Goal: Task Accomplishment & Management: Manage account settings

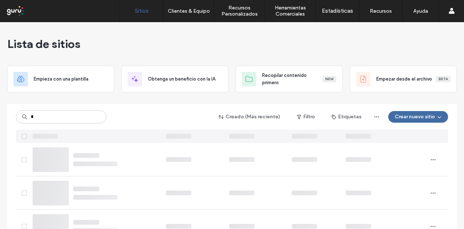
type input "*"
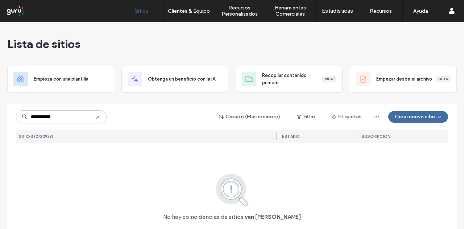
drag, startPoint x: 63, startPoint y: 115, endPoint x: 0, endPoint y: 121, distance: 63.6
click at [0, 121] on div "**********" at bounding box center [232, 148] width 464 height 252
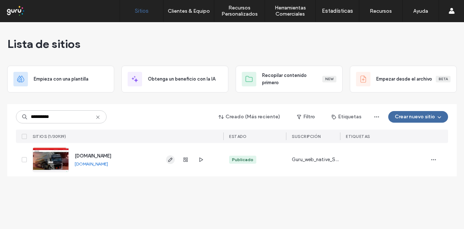
type input "**********"
click at [172, 159] on icon "button" at bounding box center [170, 160] width 6 height 6
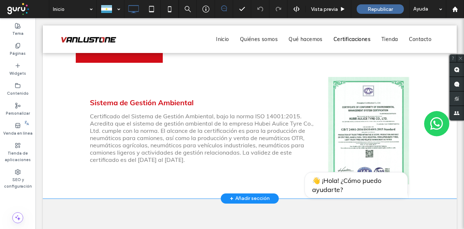
scroll to position [949, 0]
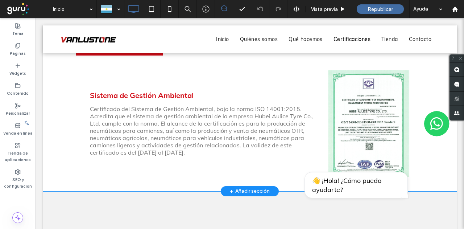
drag, startPoint x: 66, startPoint y: 155, endPoint x: 67, endPoint y: 172, distance: 17.4
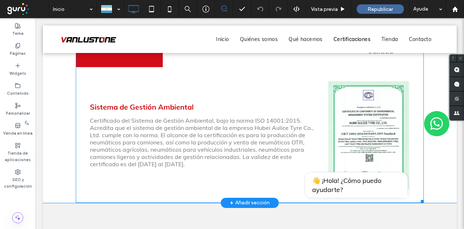
scroll to position [840, 0]
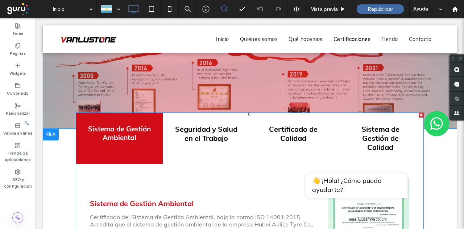
click at [383, 130] on span at bounding box center [250, 205] width 348 height 187
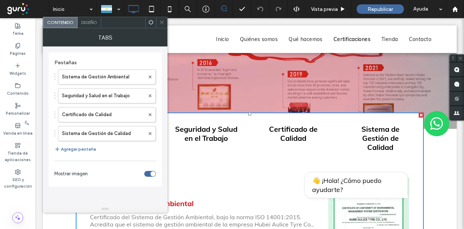
click at [78, 153] on div "Sistema de Gestión Ambiental Seguridad y Salud en el Trabajo Certificado de Cal…" at bounding box center [104, 111] width 101 height 91
click at [80, 147] on button "Agregar pestaña" at bounding box center [75, 149] width 42 height 9
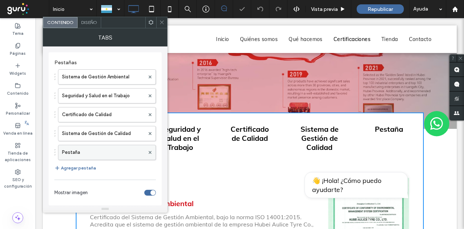
click at [92, 153] on label "Pestaña" at bounding box center [103, 152] width 83 height 14
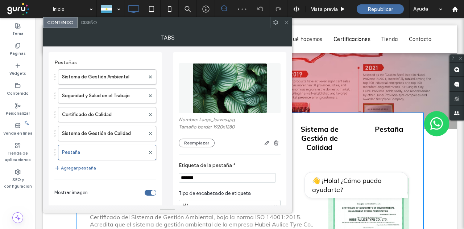
click at [202, 173] on input "*******" at bounding box center [227, 177] width 97 height 9
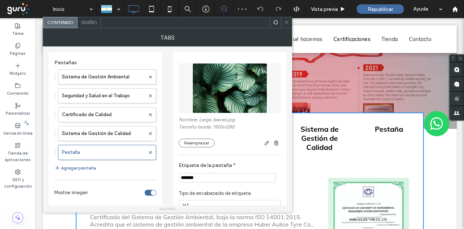
click at [202, 173] on input "*******" at bounding box center [227, 177] width 97 height 9
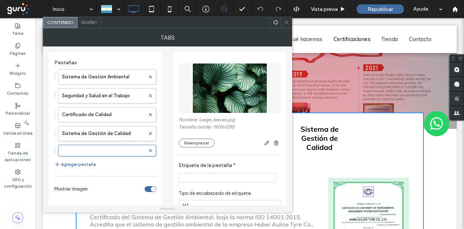
paste input "**********"
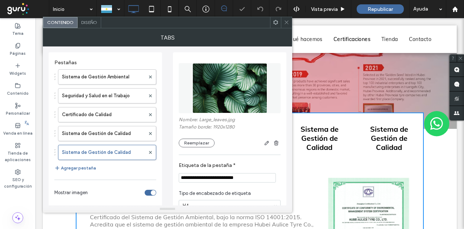
type input "**********"
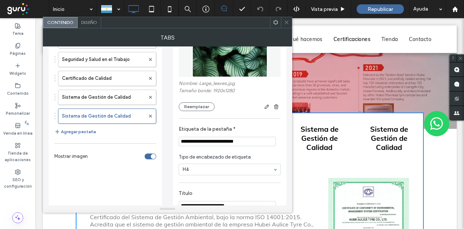
click at [215, 159] on span "Tipo de encabezado de etiqueta" at bounding box center [228, 156] width 99 height 7
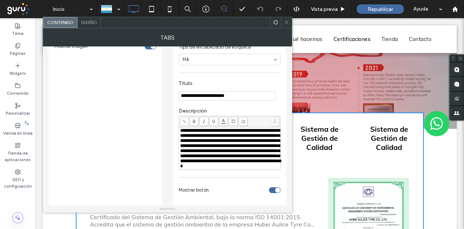
scroll to position [181, 0]
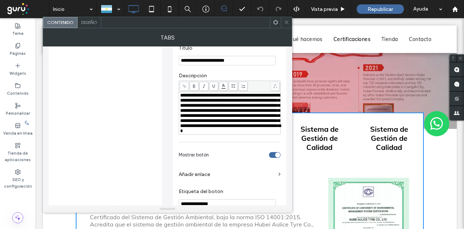
click at [219, 120] on span "**********" at bounding box center [230, 113] width 101 height 40
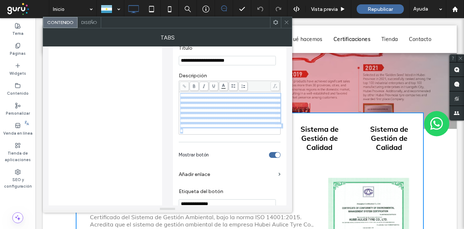
click at [219, 120] on span "**********" at bounding box center [230, 113] width 101 height 40
click at [193, 103] on span "**********" at bounding box center [230, 113] width 101 height 40
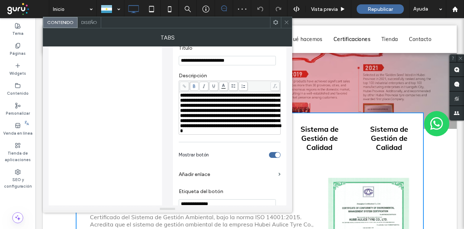
click at [193, 103] on span "**********" at bounding box center [230, 113] width 101 height 40
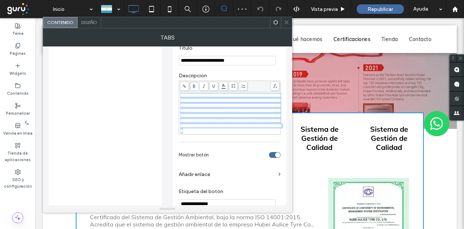
click at [193, 103] on span "**********" at bounding box center [230, 113] width 101 height 40
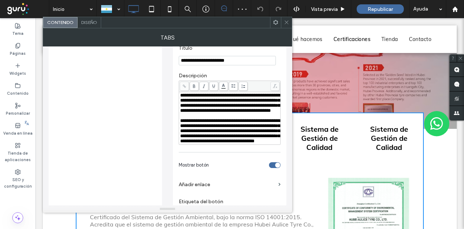
scroll to position [109, 0]
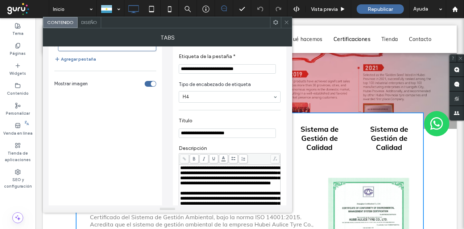
click at [213, 136] on input "**********" at bounding box center [227, 132] width 97 height 9
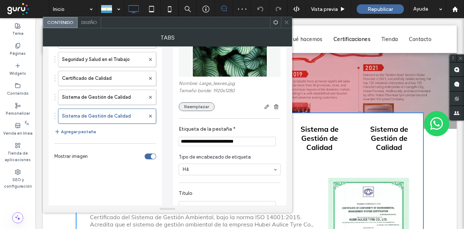
click at [195, 109] on button "Reemplazar" at bounding box center [197, 106] width 36 height 9
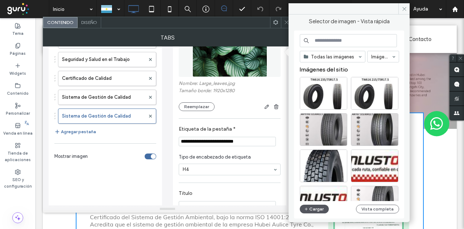
click at [313, 206] on button "Cargar" at bounding box center [314, 208] width 29 height 9
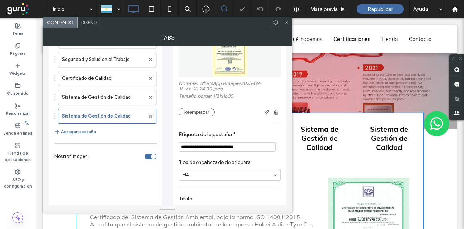
click at [288, 23] on icon at bounding box center [286, 22] width 5 height 5
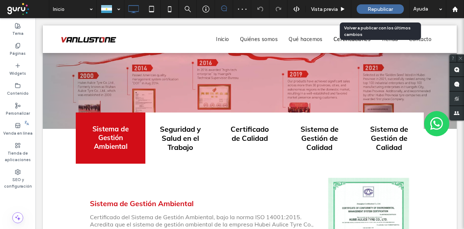
click at [384, 9] on span "Republicar" at bounding box center [379, 9] width 25 height 6
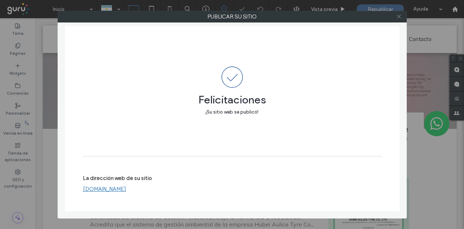
click at [400, 15] on icon at bounding box center [398, 16] width 5 height 5
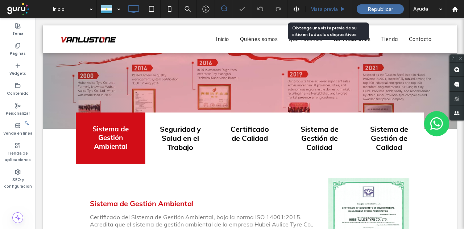
click at [318, 10] on span "Vista previa" at bounding box center [324, 9] width 27 height 6
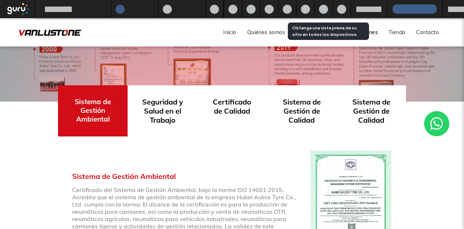
scroll to position [819, 0]
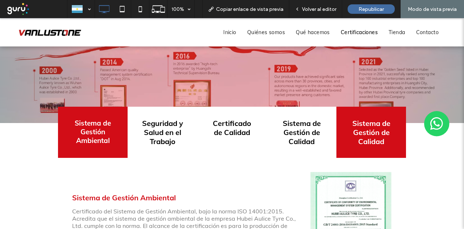
click at [367, 121] on h4 "Sistema de Gestión de Calidad" at bounding box center [371, 131] width 46 height 27
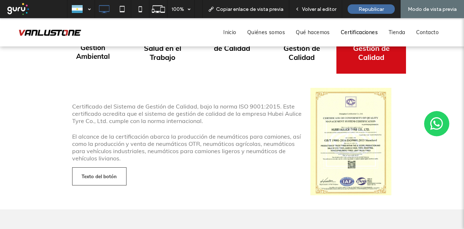
scroll to position [891, 0]
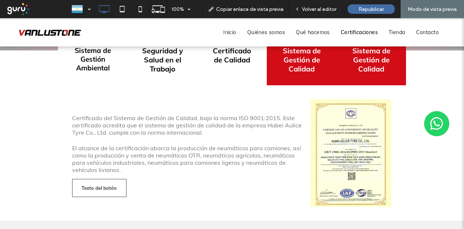
click at [307, 64] on h4 "Sistema de Gestión de Calidad" at bounding box center [302, 59] width 46 height 27
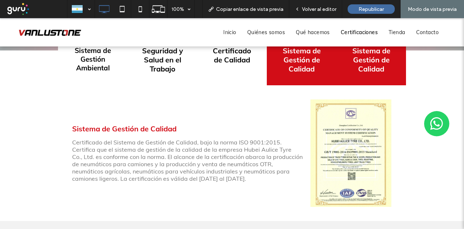
click at [349, 61] on h4 "Sistema de Gestión de Calidad" at bounding box center [371, 59] width 46 height 27
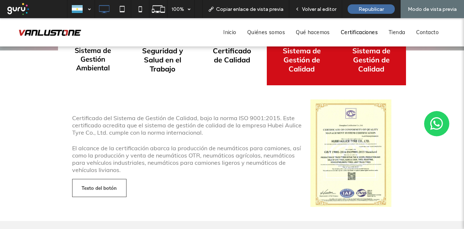
click at [286, 65] on h4 "Sistema de Gestión de Calidad" at bounding box center [302, 59] width 46 height 27
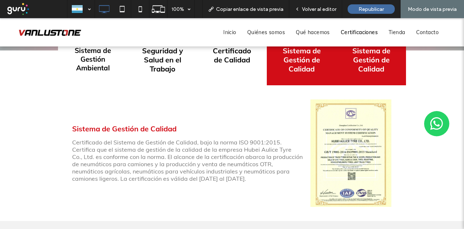
click at [357, 63] on h4 "Sistema de Gestión de Calidad" at bounding box center [371, 59] width 46 height 27
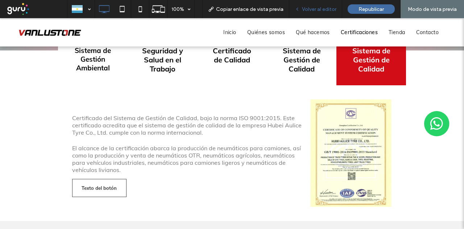
click at [336, 5] on div "Volver al editor" at bounding box center [315, 9] width 53 height 18
click at [320, 11] on span "Volver al editor" at bounding box center [319, 9] width 34 height 6
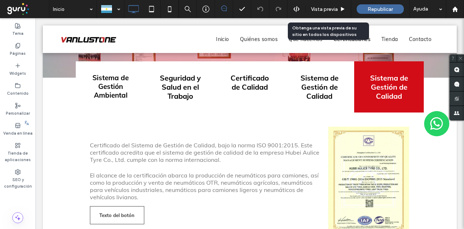
scroll to position [912, 0]
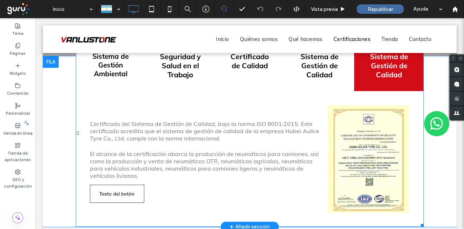
click at [358, 69] on span at bounding box center [250, 133] width 348 height 187
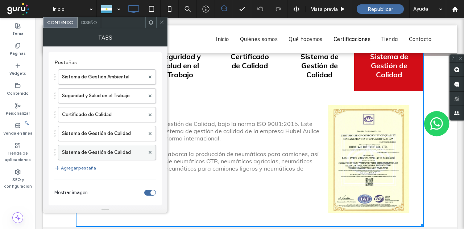
click at [95, 149] on label "Sistema de Gestión de Calidad" at bounding box center [103, 152] width 83 height 14
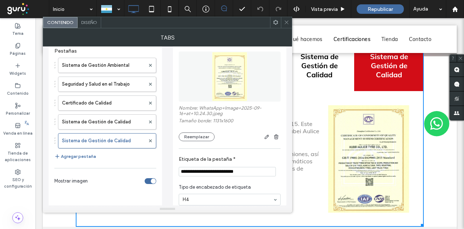
scroll to position [36, 0]
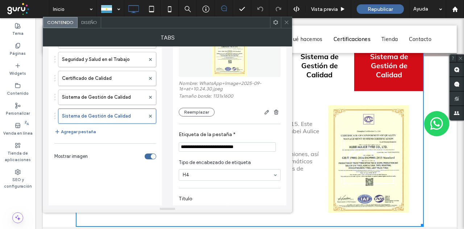
click at [223, 147] on input "**********" at bounding box center [227, 146] width 97 height 9
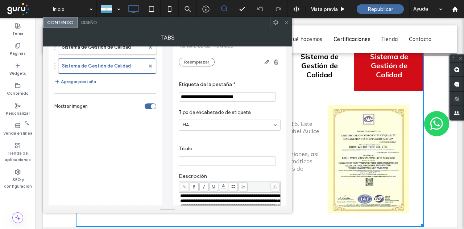
scroll to position [109, 0]
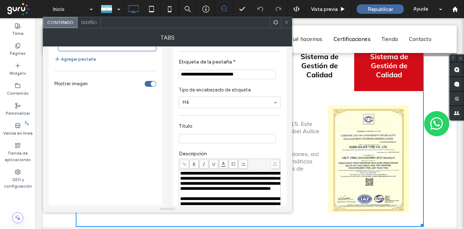
click at [196, 139] on input "Título" at bounding box center [227, 138] width 97 height 9
paste input "**********"
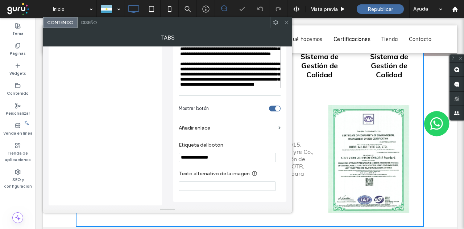
scroll to position [269, 0]
type input "**********"
click at [275, 108] on div "toggle" at bounding box center [277, 108] width 5 height 5
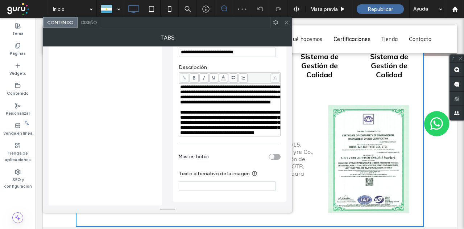
click at [287, 24] on icon at bounding box center [286, 22] width 5 height 5
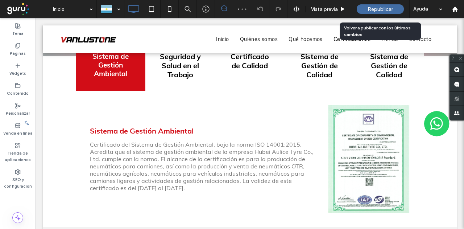
click at [369, 7] on span "Republicar" at bounding box center [379, 9] width 25 height 6
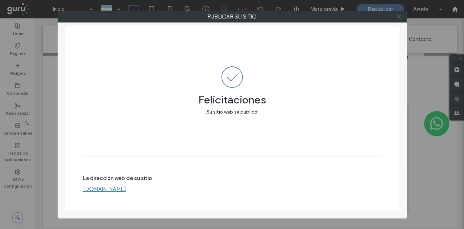
click at [399, 18] on icon at bounding box center [398, 16] width 5 height 5
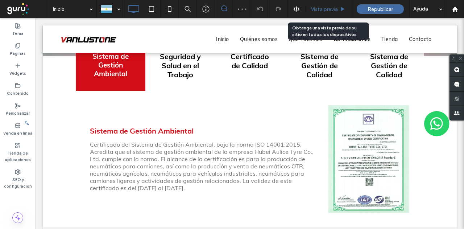
click at [332, 9] on span "Vista previa" at bounding box center [324, 9] width 27 height 6
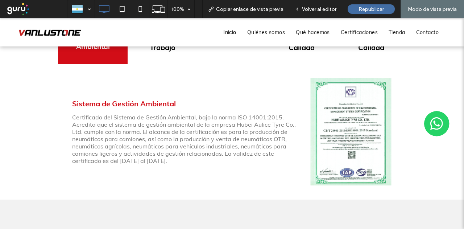
scroll to position [891, 0]
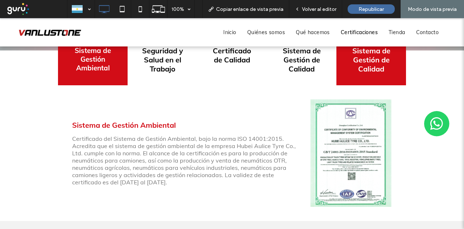
click at [374, 53] on h4 "Sistema de Gestión de Calidad" at bounding box center [371, 59] width 46 height 27
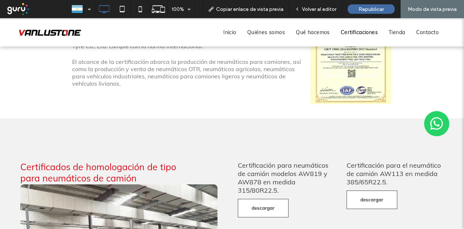
scroll to position [1000, 0]
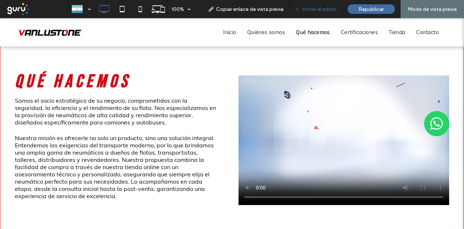
click at [313, 7] on span "Volver al editor" at bounding box center [319, 9] width 34 height 6
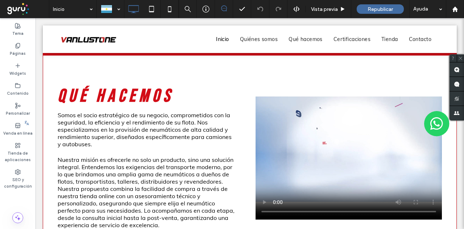
scroll to position [572, 0]
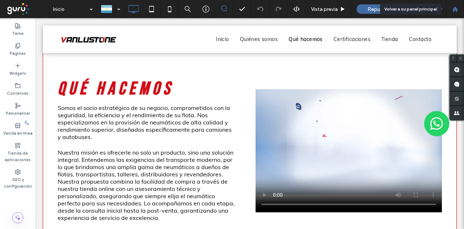
click at [457, 12] on icon at bounding box center [455, 9] width 6 height 6
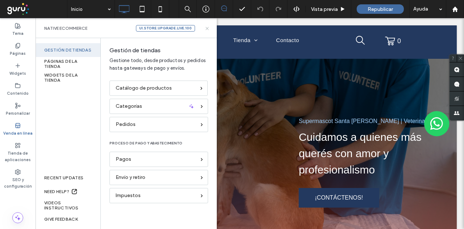
click at [205, 29] on icon at bounding box center [206, 28] width 5 height 5
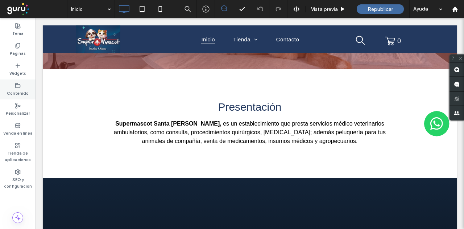
scroll to position [145, 0]
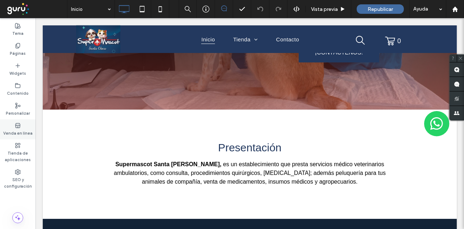
click at [17, 129] on label "Venda en línea" at bounding box center [17, 132] width 29 height 8
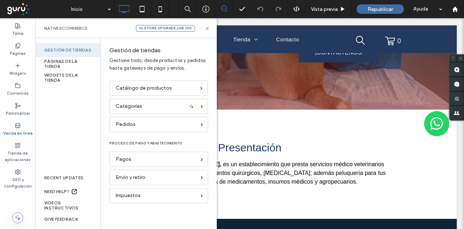
click at [122, 95] on div "Catálogo de productos" at bounding box center [158, 87] width 98 height 15
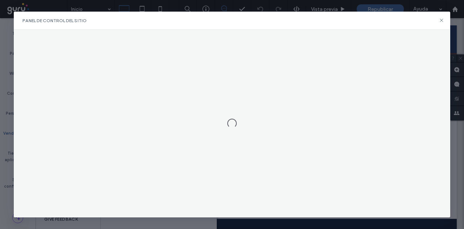
click at [121, 89] on div at bounding box center [232, 124] width 436 height 188
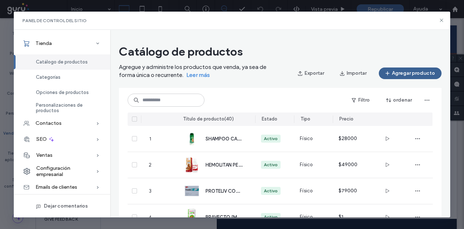
click at [404, 75] on button "Agregar producto" at bounding box center [410, 73] width 63 height 12
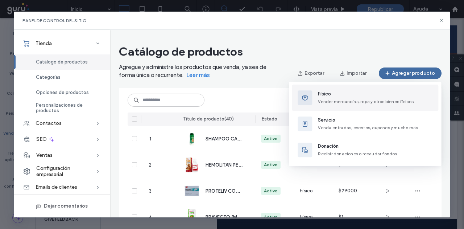
click at [356, 95] on span "Físico" at bounding box center [366, 93] width 96 height 7
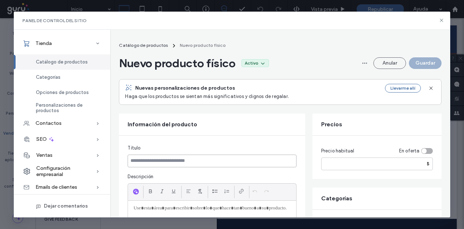
click at [167, 161] on input at bounding box center [212, 160] width 169 height 13
paste input "**********"
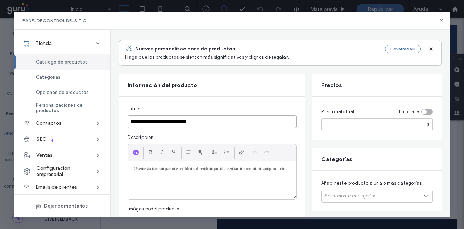
scroll to position [109, 0]
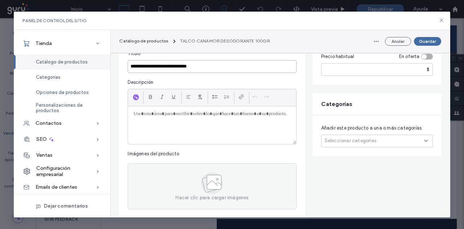
type input "**********"
click at [337, 72] on input "number" at bounding box center [377, 69] width 112 height 13
type input "*"
click at [349, 141] on span "Seleccionar categorías" at bounding box center [350, 140] width 52 height 7
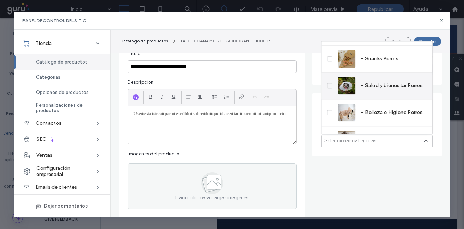
scroll to position [173, 0]
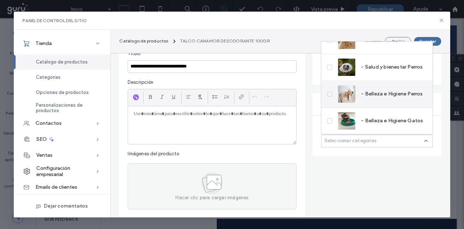
click at [388, 96] on span "- Belleza e Higiene Perros" at bounding box center [392, 93] width 62 height 7
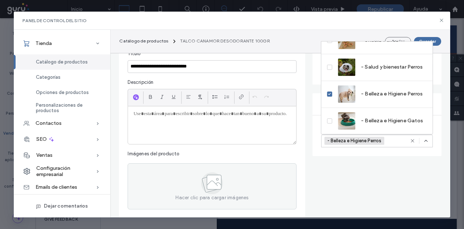
click at [213, 129] on div at bounding box center [212, 125] width 168 height 38
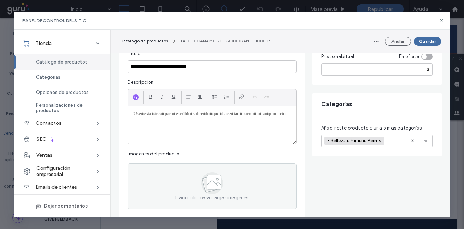
paste div
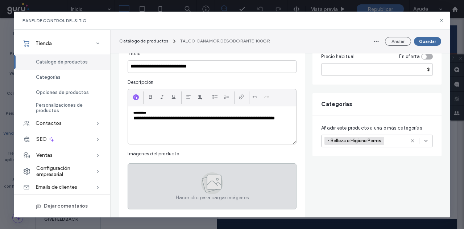
click at [167, 184] on div "Hacer clic para cargar imágenes" at bounding box center [212, 186] width 169 height 46
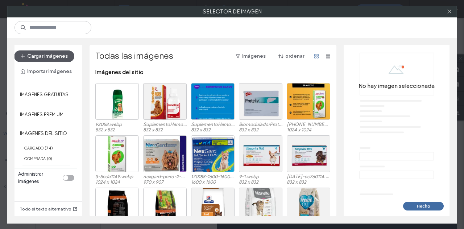
click at [70, 57] on button "Cargar imágenes" at bounding box center [44, 56] width 60 height 12
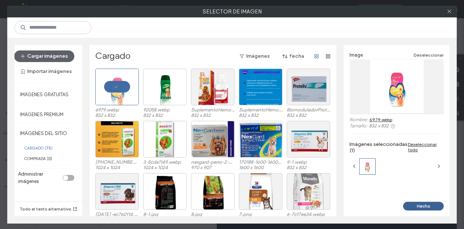
click at [436, 207] on button "Hecho" at bounding box center [423, 205] width 41 height 9
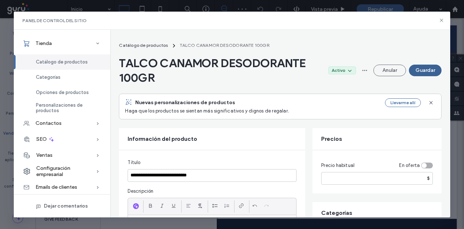
click at [432, 67] on button "Guardar" at bounding box center [425, 71] width 33 height 12
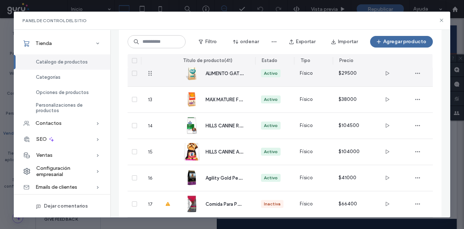
scroll to position [354, 0]
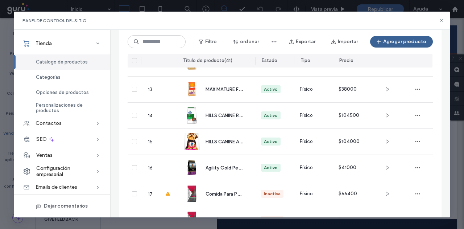
click at [398, 45] on button "Agregar producto" at bounding box center [401, 42] width 63 height 12
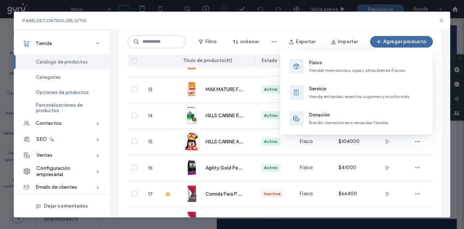
click at [336, 70] on span "Vender mercancías, ropa y otros bienes físicos" at bounding box center [357, 69] width 96 height 5
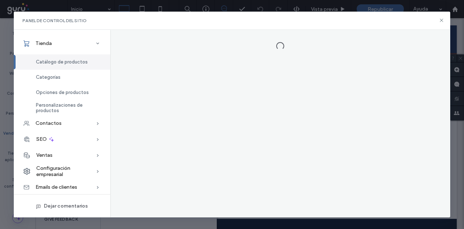
scroll to position [0, 0]
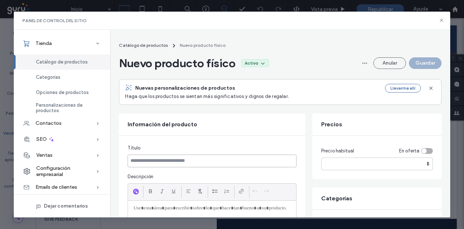
click at [174, 157] on input at bounding box center [212, 160] width 169 height 13
paste input "**********"
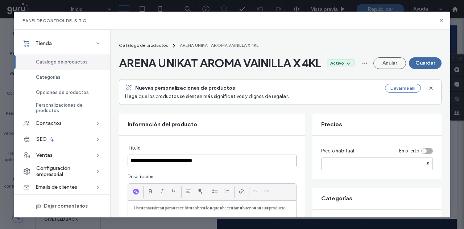
type input "**********"
click at [336, 170] on input "number" at bounding box center [377, 163] width 112 height 13
type input "*****"
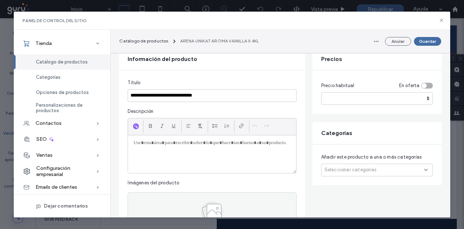
scroll to position [72, 0]
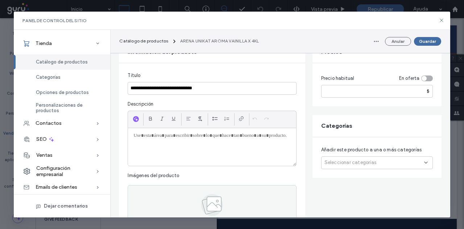
click at [348, 169] on div "Seleccionar categorías" at bounding box center [377, 162] width 112 height 13
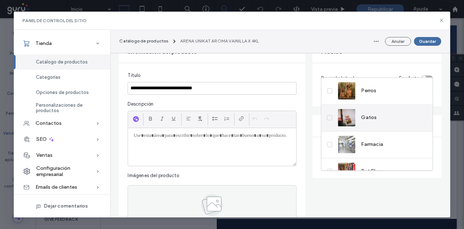
click at [348, 115] on img at bounding box center [346, 117] width 17 height 17
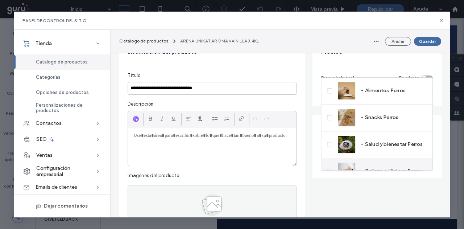
scroll to position [144, 0]
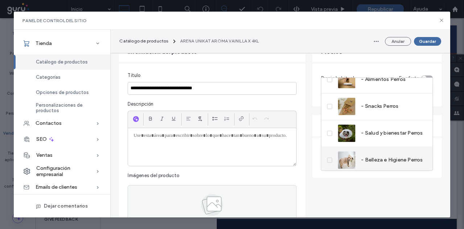
click at [388, 156] on span "- Belleza e Higiene Perros" at bounding box center [392, 159] width 62 height 7
click at [377, 156] on span "- Belleza e Higiene Perros" at bounding box center [392, 159] width 62 height 7
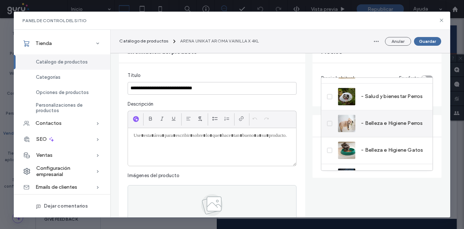
click at [379, 154] on span "- Belleza e Higiene Gatos" at bounding box center [392, 149] width 62 height 7
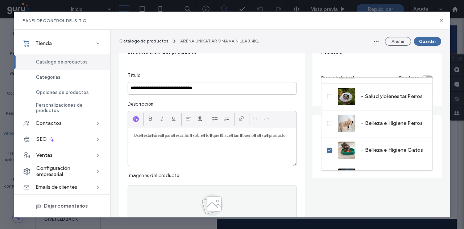
drag, startPoint x: 301, startPoint y: 164, endPoint x: 293, endPoint y: 164, distance: 8.7
click at [300, 164] on div "**********" at bounding box center [212, 151] width 186 height 176
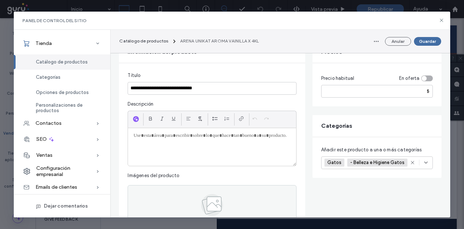
click at [243, 165] on div at bounding box center [212, 147] width 168 height 38
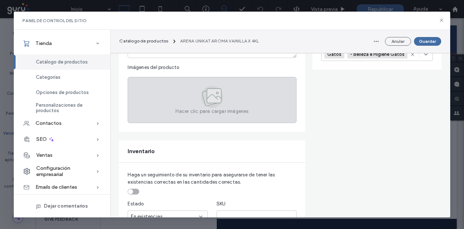
scroll to position [181, 0]
click at [178, 120] on div "Hacer clic para cargar imágenes" at bounding box center [212, 99] width 169 height 46
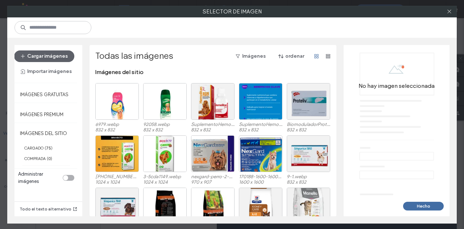
click at [62, 62] on div "Cargar imágenes Importar imágenes" at bounding box center [46, 63] width 64 height 27
click at [54, 59] on button "Cargar imágenes" at bounding box center [44, 56] width 60 height 12
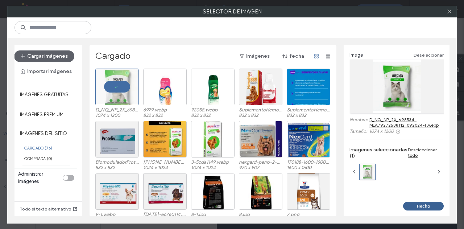
click at [409, 204] on button "Hecho" at bounding box center [423, 205] width 41 height 9
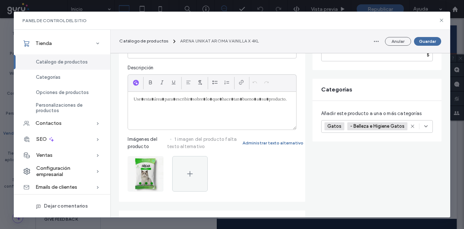
scroll to position [36, 0]
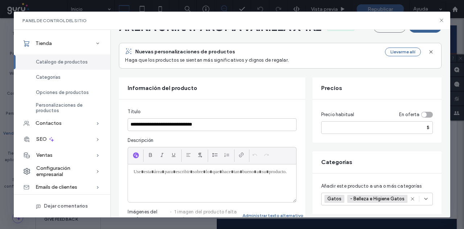
click at [420, 33] on button "Guardar" at bounding box center [425, 27] width 33 height 12
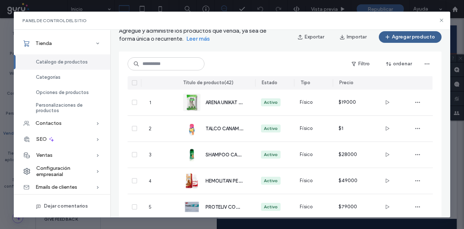
click at [407, 36] on button "Agregar producto" at bounding box center [410, 37] width 63 height 12
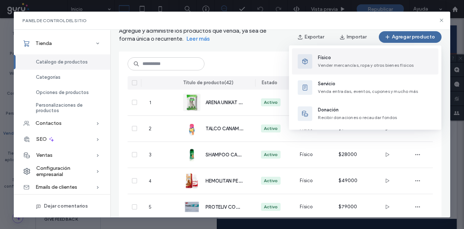
click at [325, 56] on span "Físico" at bounding box center [366, 57] width 96 height 7
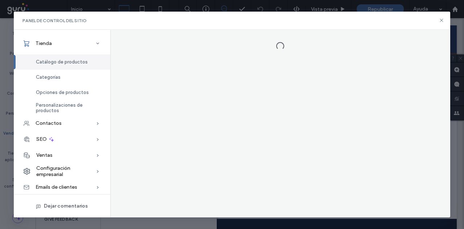
scroll to position [0, 0]
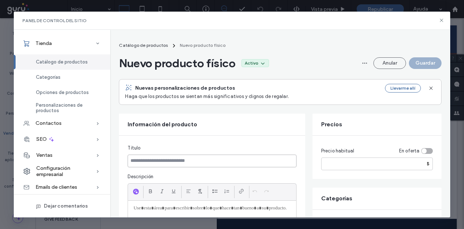
click at [207, 163] on input at bounding box center [212, 160] width 169 height 13
paste input "**********"
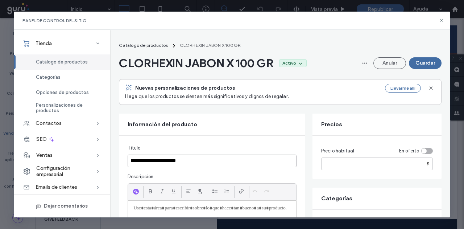
type input "**********"
click at [366, 164] on input "number" at bounding box center [377, 163] width 112 height 13
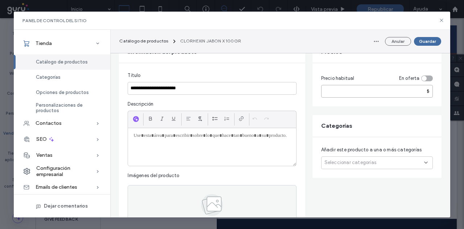
type input "*****"
click at [365, 162] on span "Seleccionar categorías" at bounding box center [350, 162] width 52 height 7
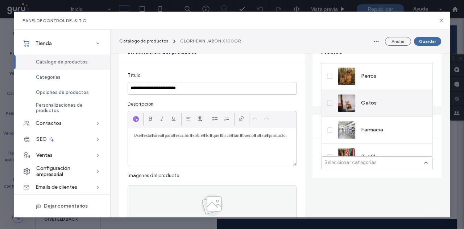
click at [370, 98] on div "Gatos" at bounding box center [357, 102] width 39 height 17
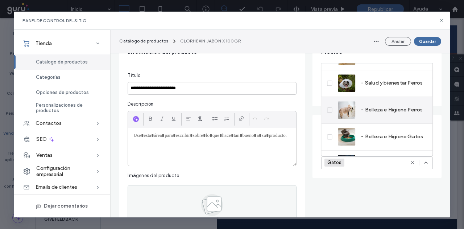
scroll to position [180, 0]
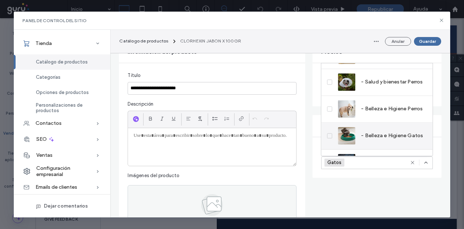
click at [384, 133] on span "- Belleza e Higiene Gatos" at bounding box center [392, 135] width 62 height 7
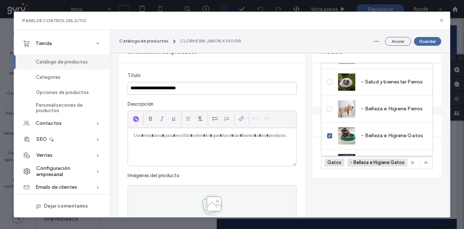
click at [192, 132] on p at bounding box center [211, 135] width 157 height 7
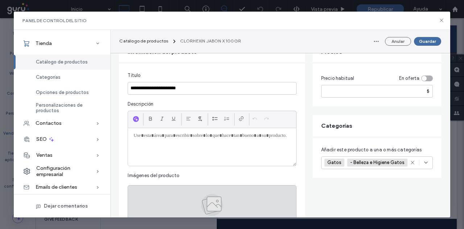
click at [238, 199] on div "Hacer clic para cargar imágenes" at bounding box center [212, 208] width 169 height 46
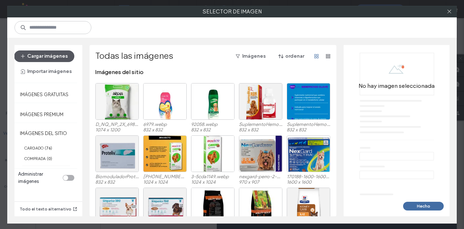
click at [40, 55] on button "Cargar imágenes" at bounding box center [44, 56] width 60 height 12
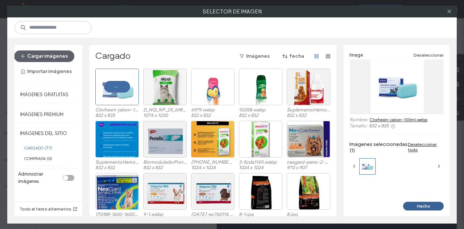
click at [442, 203] on button "Hecho" at bounding box center [423, 205] width 41 height 9
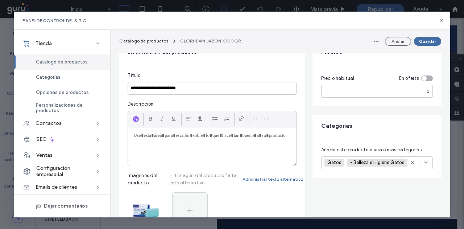
paste div
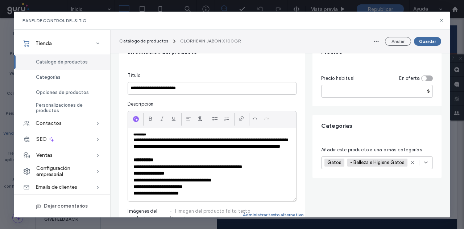
scroll to position [0, 0]
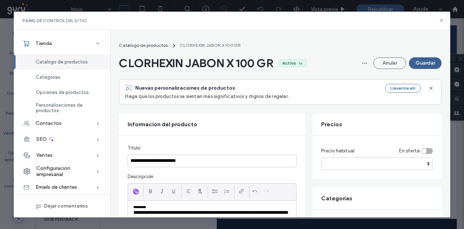
click at [426, 65] on button "Guardar" at bounding box center [425, 63] width 33 height 12
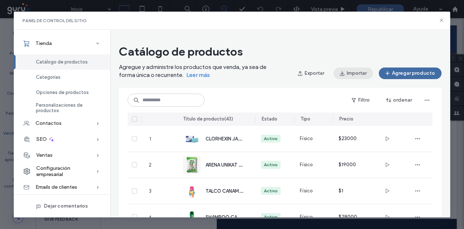
click at [382, 72] on button "Agregar producto" at bounding box center [410, 73] width 63 height 12
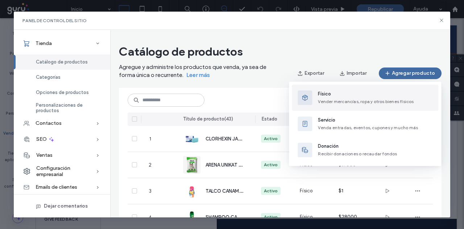
click at [329, 92] on span "Físico" at bounding box center [366, 93] width 96 height 7
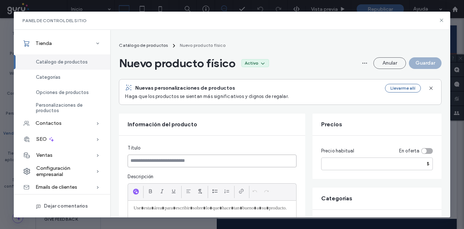
click at [192, 159] on input at bounding box center [212, 160] width 169 height 13
paste input "**********"
type input "**********"
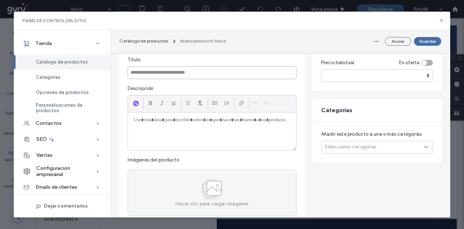
scroll to position [145, 0]
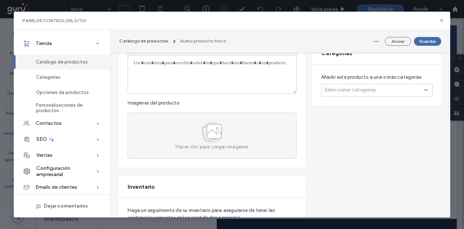
click at [194, 81] on div at bounding box center [212, 74] width 168 height 38
paste div
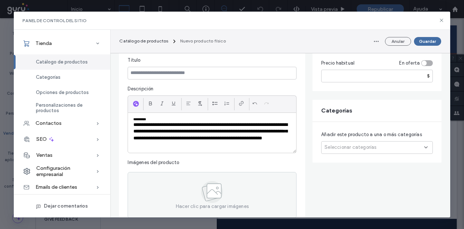
scroll to position [72, 0]
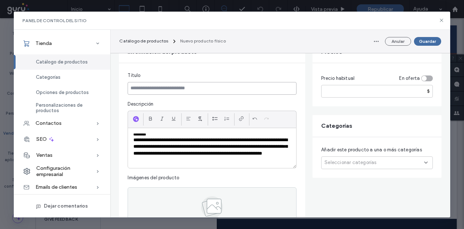
paste input "**********"
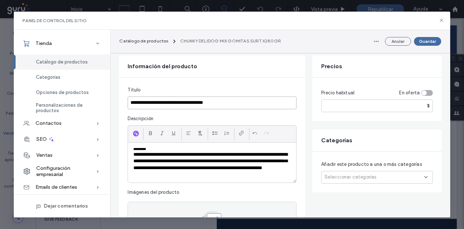
scroll to position [87, 0]
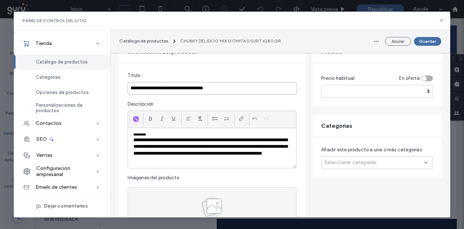
type input "**********"
click at [341, 88] on input "number" at bounding box center [377, 91] width 112 height 13
click at [333, 94] on input "******" at bounding box center [377, 91] width 112 height 13
click at [330, 95] on input "******" at bounding box center [377, 91] width 112 height 13
type input "*****"
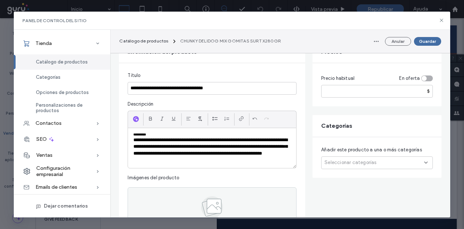
click at [344, 160] on span "Seleccionar categorías" at bounding box center [350, 162] width 52 height 7
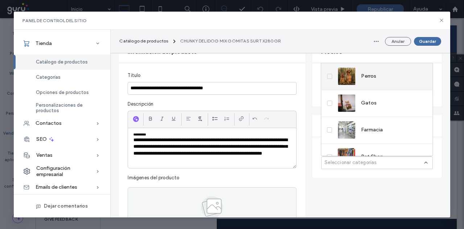
click at [357, 84] on div "Perros" at bounding box center [357, 75] width 38 height 17
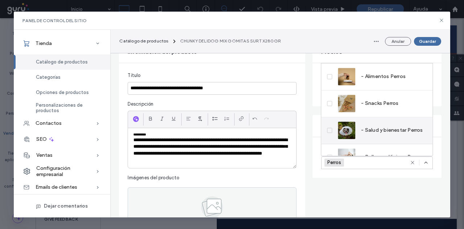
scroll to position [144, 0]
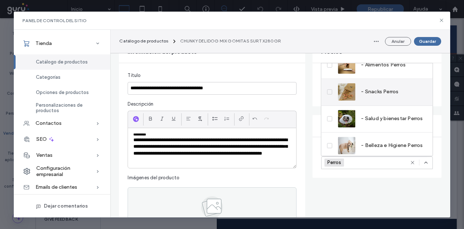
click at [367, 90] on span "- Snacks Perros" at bounding box center [379, 91] width 37 height 7
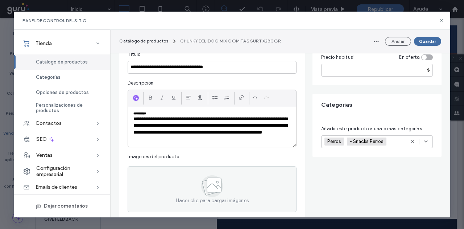
scroll to position [123, 0]
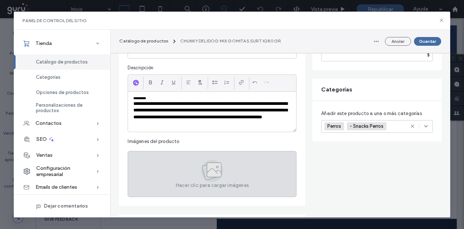
click at [181, 154] on div "Hacer clic para cargar imágenes" at bounding box center [212, 174] width 169 height 46
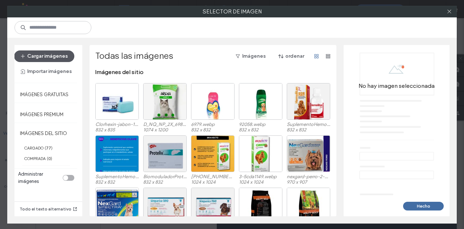
click at [38, 59] on button "Cargar imágenes" at bounding box center [44, 56] width 60 height 12
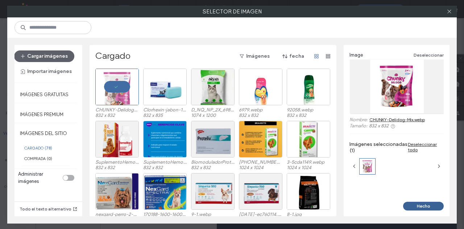
click at [424, 205] on button "Hecho" at bounding box center [423, 205] width 41 height 9
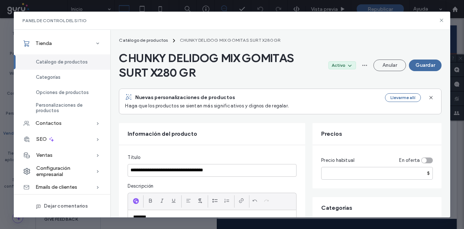
scroll to position [0, 0]
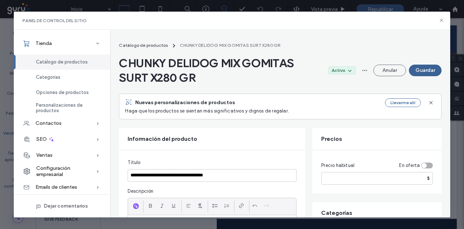
click at [427, 75] on button "Guardar" at bounding box center [425, 71] width 33 height 12
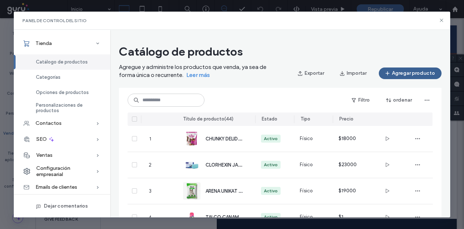
click at [402, 76] on button "Agregar producto" at bounding box center [410, 73] width 63 height 12
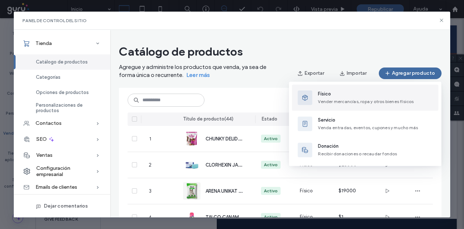
click at [302, 101] on div "button" at bounding box center [305, 97] width 14 height 14
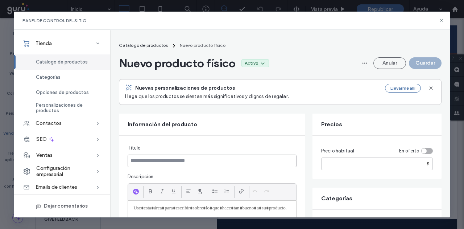
click at [184, 154] on input at bounding box center [212, 160] width 169 height 13
paste input "**********"
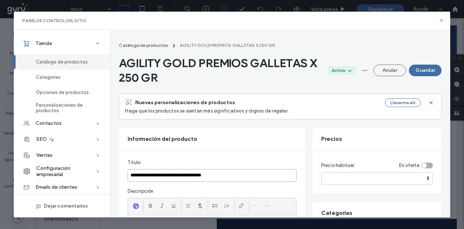
type input "**********"
click at [330, 179] on input "number" at bounding box center [377, 178] width 112 height 13
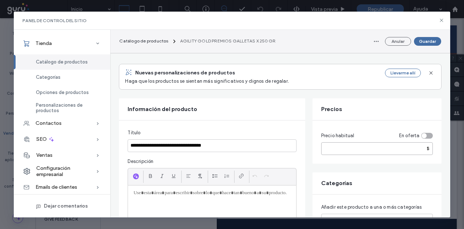
scroll to position [109, 0]
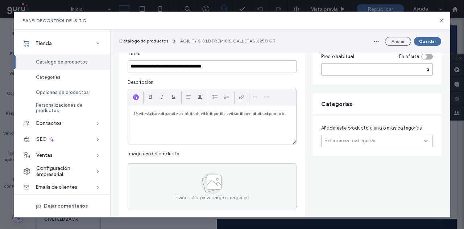
type input "*****"
click at [356, 137] on span "Seleccionar categorías" at bounding box center [350, 140] width 52 height 7
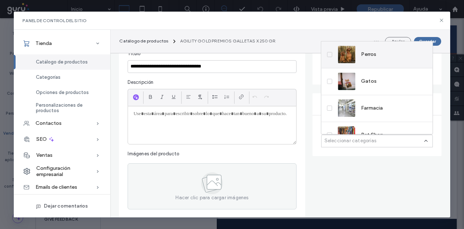
click at [362, 63] on div "Perros" at bounding box center [357, 54] width 38 height 17
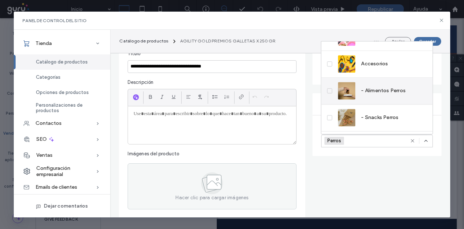
scroll to position [108, 0]
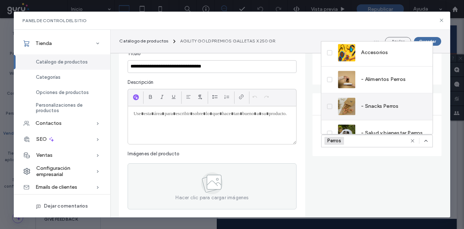
click at [367, 111] on div "- Snacks Perros" at bounding box center [368, 105] width 61 height 17
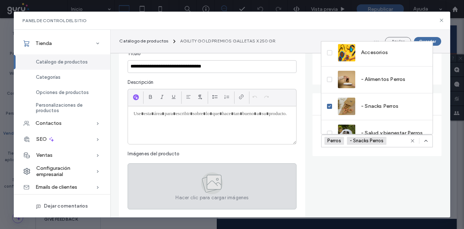
click at [200, 175] on div "Hacer clic para cargar imágenes" at bounding box center [212, 186] width 169 height 46
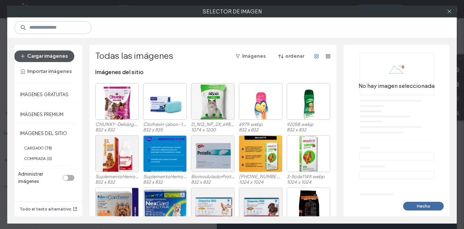
click at [41, 57] on button "Cargar imágenes" at bounding box center [44, 56] width 60 height 12
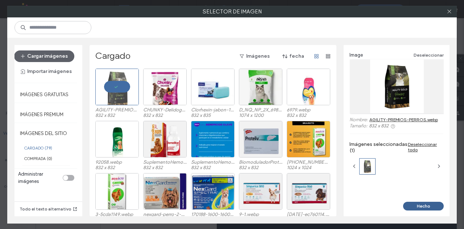
click at [424, 208] on button "Hecho" at bounding box center [423, 205] width 41 height 9
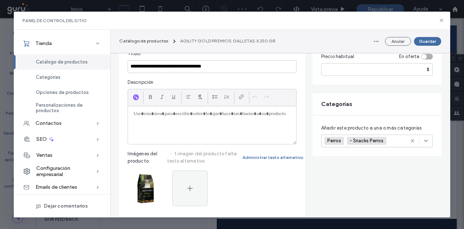
paste div
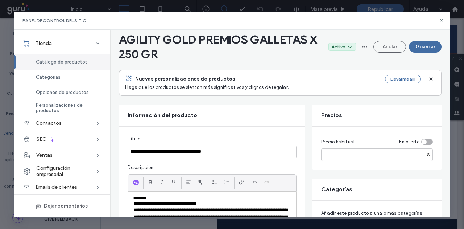
scroll to position [0, 0]
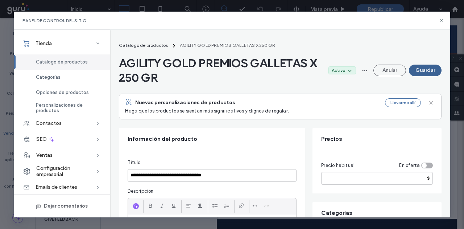
click at [428, 74] on button "Guardar" at bounding box center [425, 71] width 33 height 12
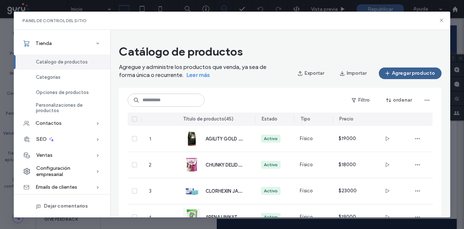
click at [399, 71] on button "Agregar producto" at bounding box center [410, 73] width 63 height 12
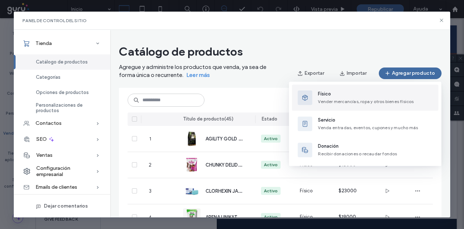
click at [328, 103] on span "Vender mercancías, ropa y otros bienes físicos" at bounding box center [366, 101] width 96 height 5
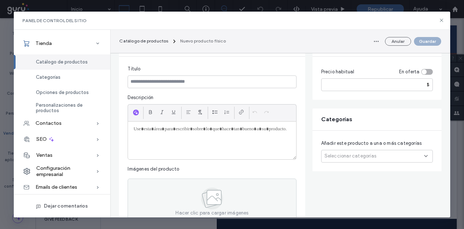
scroll to position [145, 0]
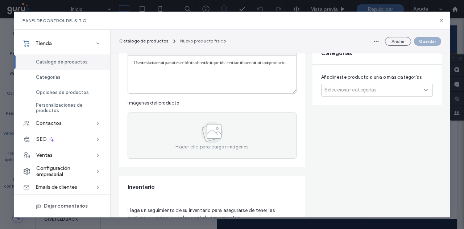
click at [346, 88] on span "Seleccionar categorías" at bounding box center [350, 89] width 52 height 7
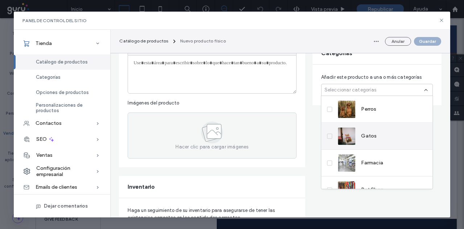
click at [351, 133] on img at bounding box center [346, 135] width 17 height 17
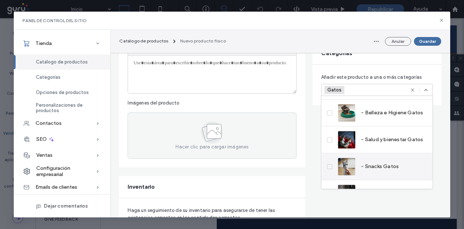
scroll to position [251, 0]
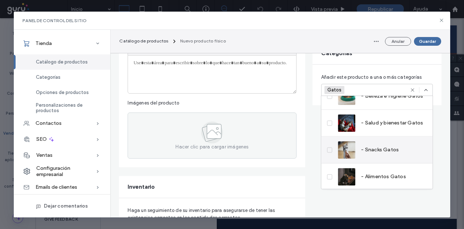
drag, startPoint x: 363, startPoint y: 147, endPoint x: 348, endPoint y: 148, distance: 15.3
click at [364, 147] on span "- Snacks Gatos" at bounding box center [380, 149] width 38 height 7
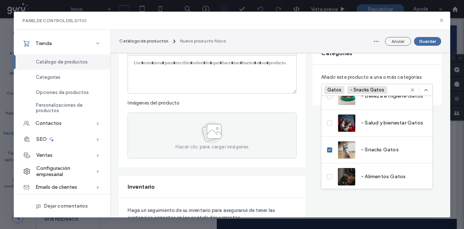
click at [215, 86] on div at bounding box center [212, 74] width 168 height 38
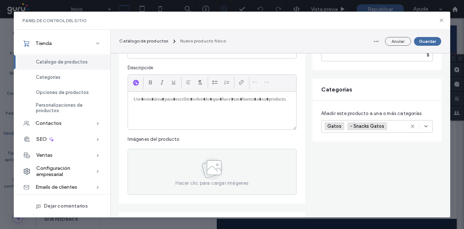
scroll to position [36, 0]
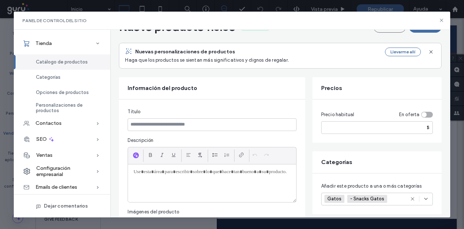
paste div
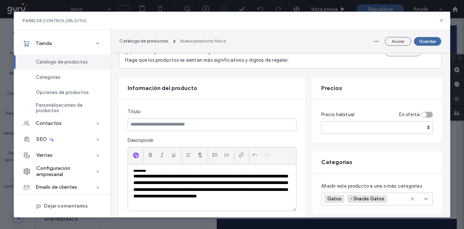
scroll to position [181, 0]
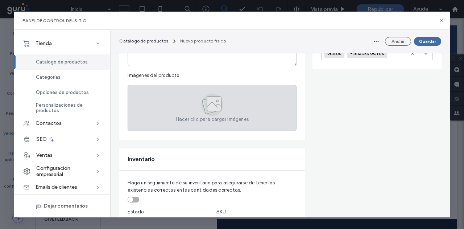
click at [162, 118] on div "Hacer clic para cargar imágenes" at bounding box center [212, 108] width 169 height 46
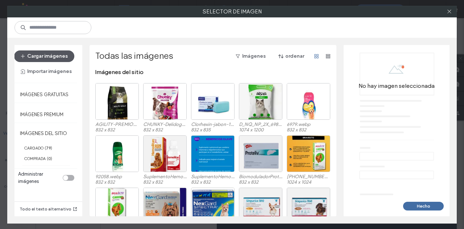
click at [60, 55] on button "Cargar imágenes" at bounding box center [44, 56] width 60 height 12
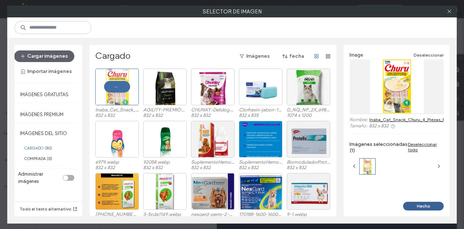
drag, startPoint x: 424, startPoint y: 203, endPoint x: 399, endPoint y: 196, distance: 26.1
click at [424, 203] on button "Hecho" at bounding box center [423, 205] width 41 height 9
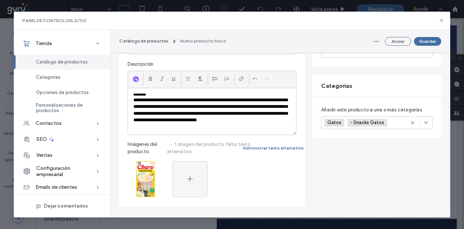
scroll to position [72, 0]
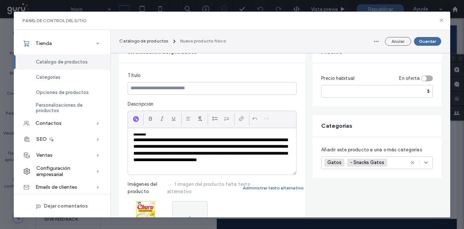
click at [185, 95] on fieldset "**********" at bounding box center [212, 155] width 169 height 166
click at [187, 90] on input at bounding box center [212, 88] width 169 height 13
paste input "**********"
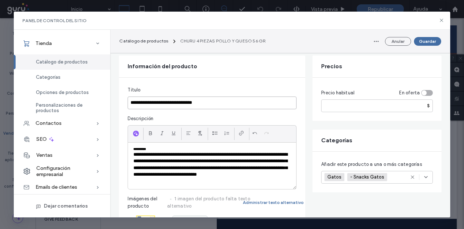
scroll to position [87, 0]
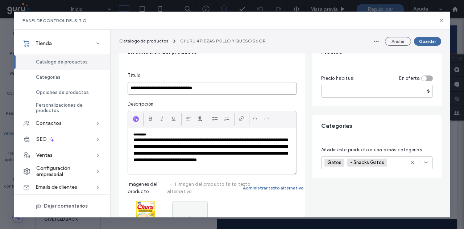
type input "**********"
click at [334, 94] on input "number" at bounding box center [377, 91] width 112 height 13
type input "*"
click at [427, 39] on button "Guardar" at bounding box center [427, 41] width 27 height 9
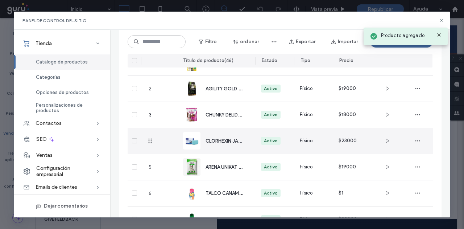
scroll to position [0, 0]
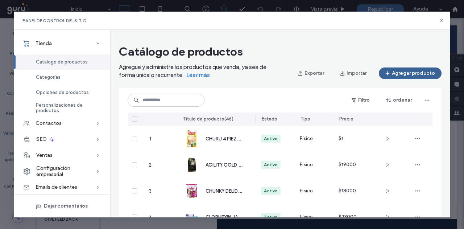
click at [409, 75] on button "Agregar producto" at bounding box center [410, 73] width 63 height 12
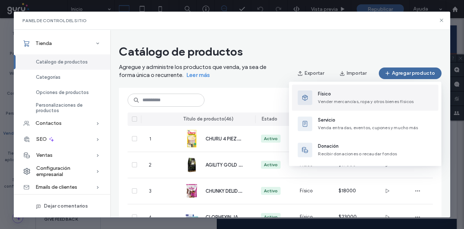
drag, startPoint x: 353, startPoint y: 101, endPoint x: 269, endPoint y: 107, distance: 84.2
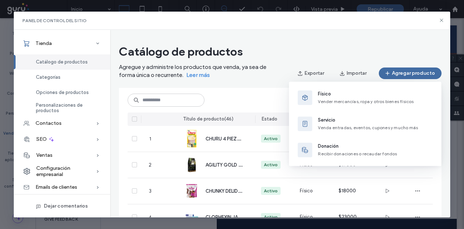
click at [353, 101] on span "Vender mercancías, ropa y otros bienes físicos" at bounding box center [366, 101] width 96 height 5
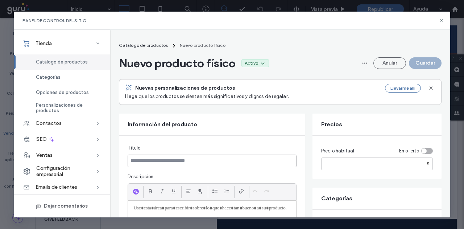
drag, startPoint x: 164, startPoint y: 167, endPoint x: 155, endPoint y: 158, distance: 11.8
click at [155, 158] on input at bounding box center [212, 160] width 169 height 13
paste input "**********"
type input "**********"
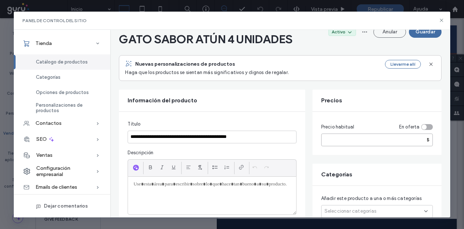
scroll to position [72, 0]
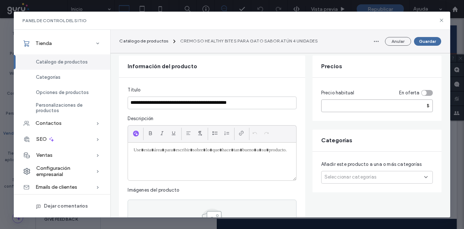
type input "*"
click at [343, 179] on span "Seleccionar categorías" at bounding box center [350, 176] width 52 height 7
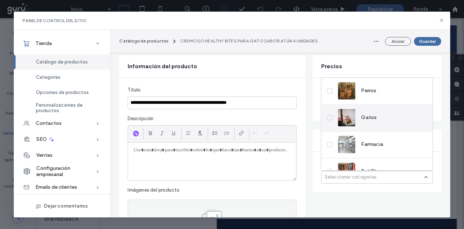
click at [363, 113] on div "Gatos" at bounding box center [357, 117] width 39 height 17
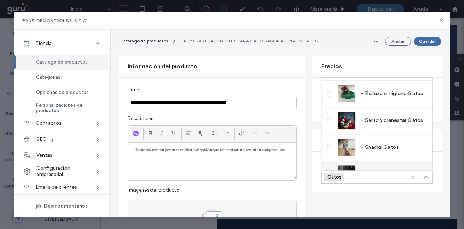
scroll to position [251, 0]
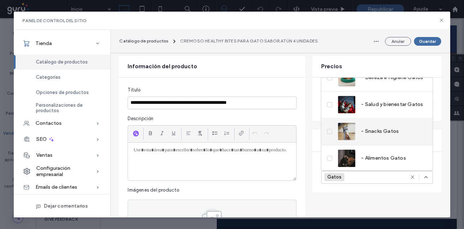
click at [384, 132] on span "- Snacks Gatos" at bounding box center [380, 131] width 38 height 7
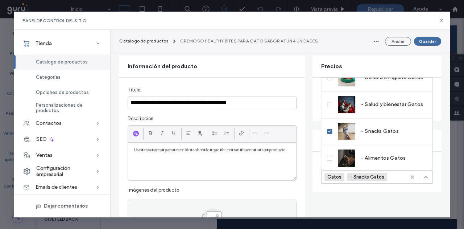
click at [217, 172] on div at bounding box center [212, 161] width 168 height 38
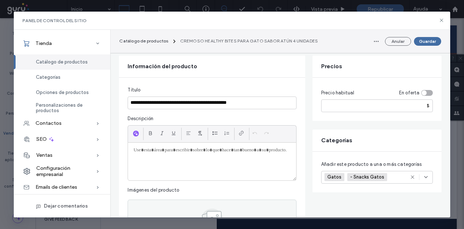
paste div
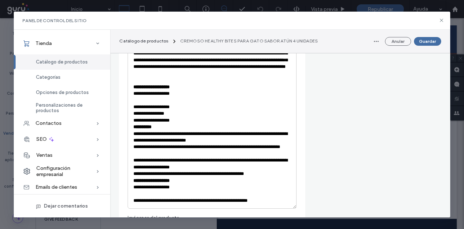
scroll to position [435, 0]
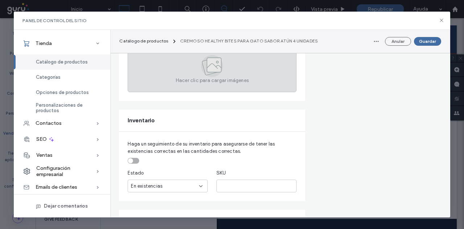
click at [183, 69] on div "Hacer clic para cargar imágenes" at bounding box center [212, 69] width 169 height 46
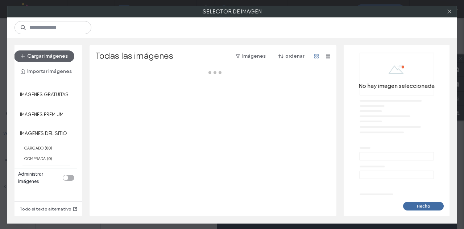
click at [53, 55] on button "Cargar imágenes" at bounding box center [44, 56] width 60 height 12
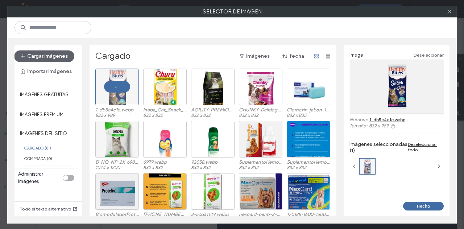
drag, startPoint x: 416, startPoint y: 204, endPoint x: 415, endPoint y: 200, distance: 4.7
click at [416, 204] on button "Hecho" at bounding box center [423, 205] width 41 height 9
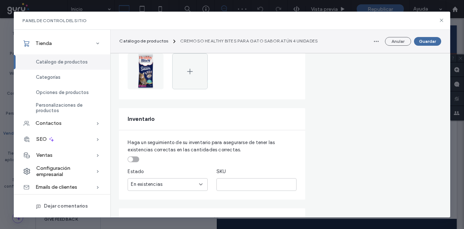
click at [430, 41] on button "Guardar" at bounding box center [427, 41] width 27 height 9
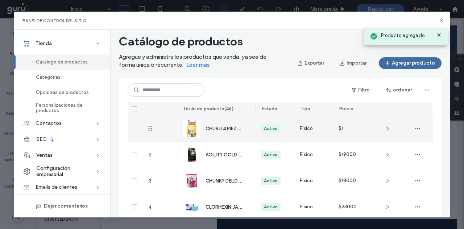
scroll to position [0, 0]
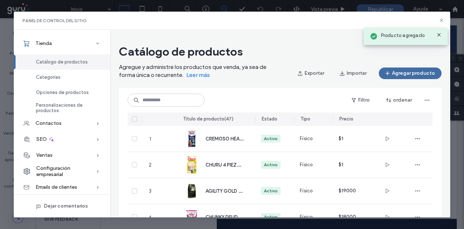
click at [440, 37] on icon at bounding box center [439, 35] width 6 height 6
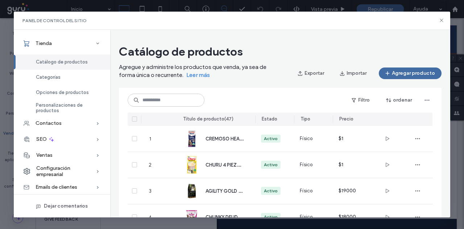
click at [441, 17] on div "Panel de control del sitio" at bounding box center [232, 21] width 436 height 18
click at [444, 19] on icon at bounding box center [441, 20] width 6 height 6
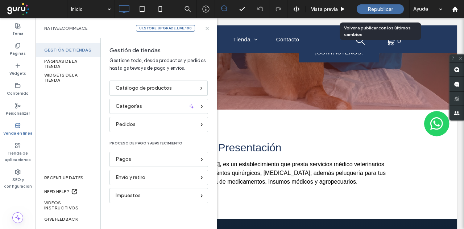
click at [361, 9] on div "Republicar" at bounding box center [380, 8] width 47 height 9
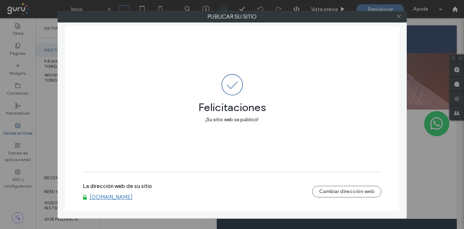
click at [398, 18] on icon at bounding box center [398, 16] width 5 height 5
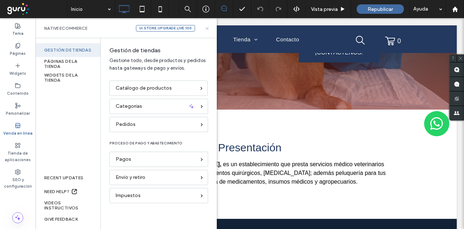
click at [208, 28] on icon at bounding box center [206, 28] width 5 height 5
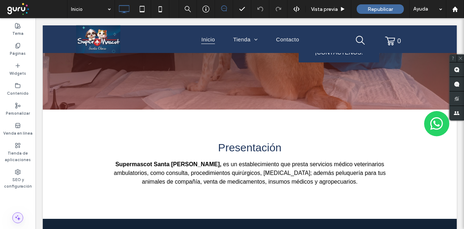
click at [15, 221] on span at bounding box center [18, 217] width 10 height 10
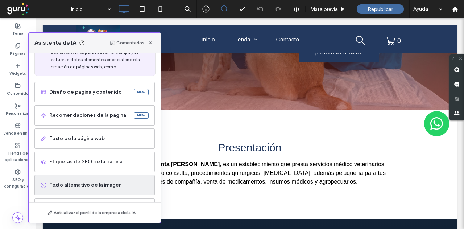
scroll to position [54, 0]
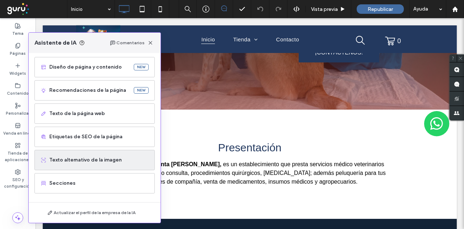
click at [79, 162] on span "Texto alternativo de la imagen" at bounding box center [98, 159] width 99 height 7
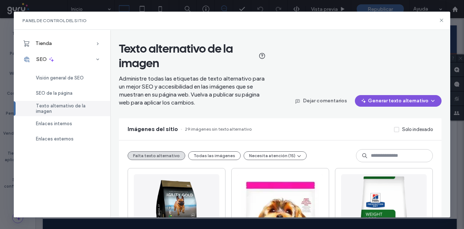
click at [382, 100] on button "Generar texto alternativo" at bounding box center [398, 101] width 87 height 12
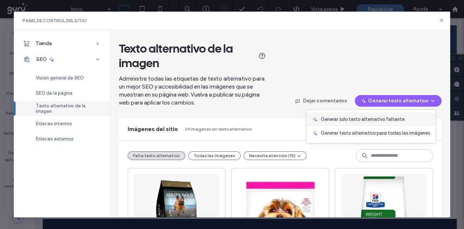
click at [378, 119] on span "Generar solo texto alternativo faltante" at bounding box center [363, 119] width 84 height 7
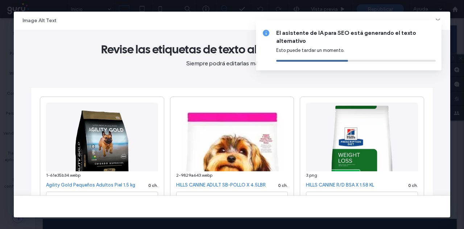
type textarea "**********"
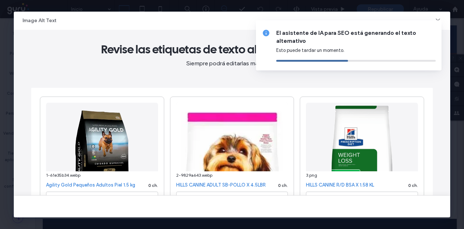
type textarea "**********"
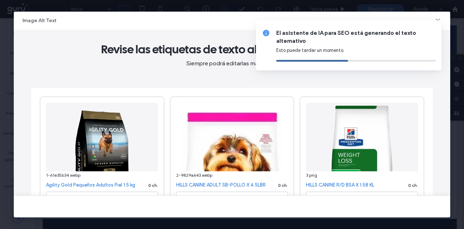
type textarea "**********"
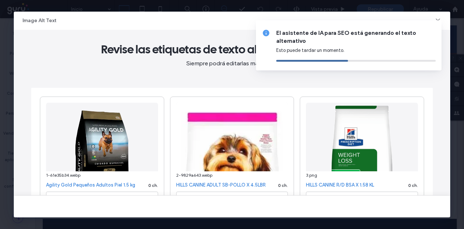
type textarea "**********"
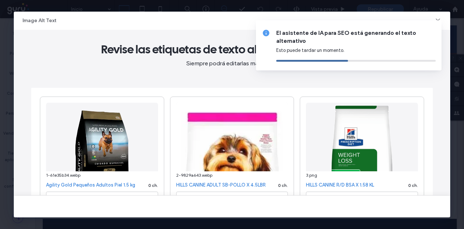
type textarea "**********"
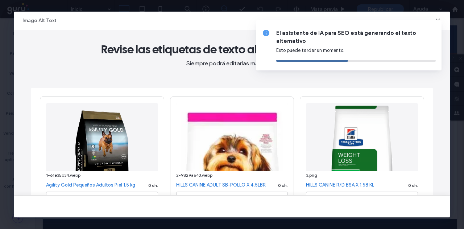
type textarea "**********"
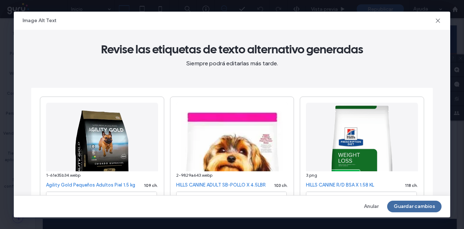
click at [403, 214] on div "Anular Guardar cambios" at bounding box center [232, 206] width 436 height 22
click at [404, 206] on button "Guardar cambios" at bounding box center [414, 206] width 54 height 12
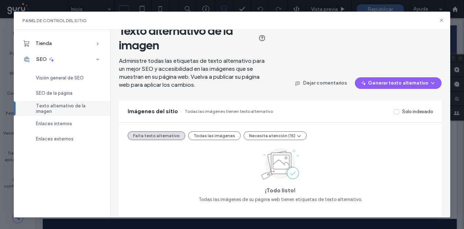
scroll to position [26, 0]
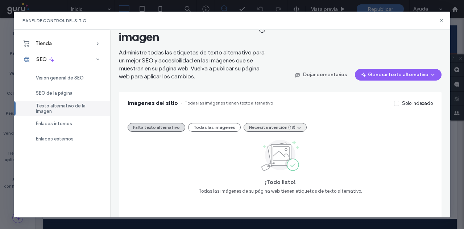
click at [254, 126] on button "Necesita atención (18)" at bounding box center [275, 127] width 63 height 9
click at [443, 20] on icon at bounding box center [441, 20] width 6 height 6
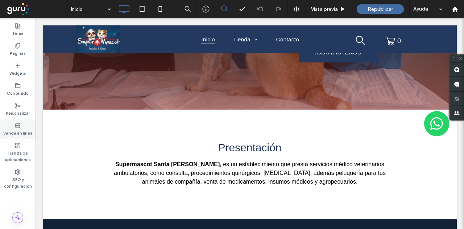
click at [28, 127] on div "Venda en línea" at bounding box center [18, 129] width 36 height 20
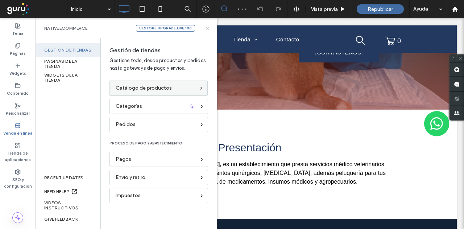
click at [136, 91] on span "Catálogo de productos" at bounding box center [144, 88] width 56 height 8
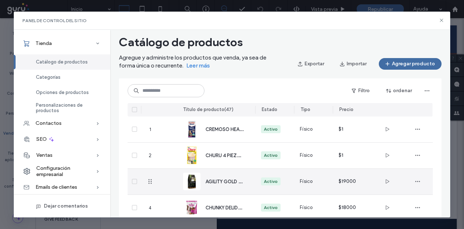
scroll to position [0, 0]
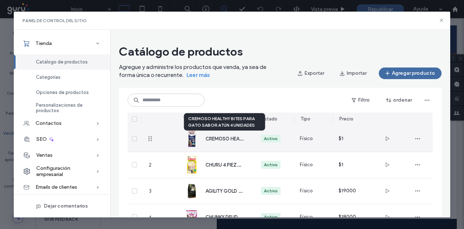
click at [212, 139] on span "CREMOSO HEALTHY BITES PARA GATO SABOR ATÚN 4 UNIDADES" at bounding box center [277, 138] width 144 height 7
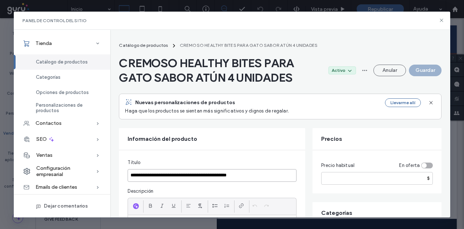
click at [181, 169] on input "**********" at bounding box center [212, 175] width 169 height 13
click at [386, 66] on button "Anular" at bounding box center [389, 71] width 33 height 12
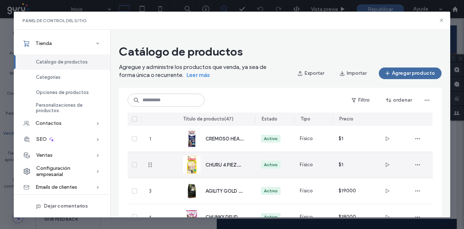
click at [222, 172] on div "CHURU 4 PIEZAS POLLO Y QUESO 56 GR" at bounding box center [216, 165] width 66 height 26
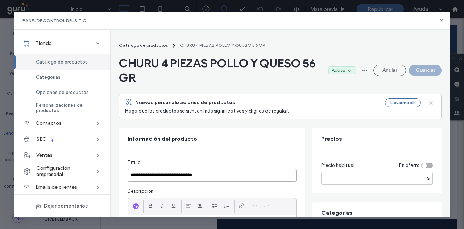
click at [190, 170] on input "**********" at bounding box center [212, 175] width 169 height 13
click at [376, 72] on button "Anular" at bounding box center [389, 71] width 33 height 12
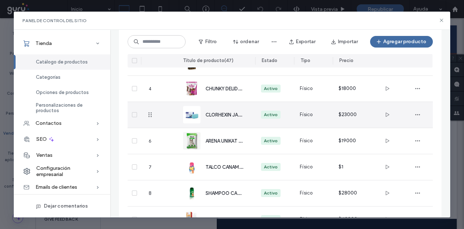
scroll to position [137, 0]
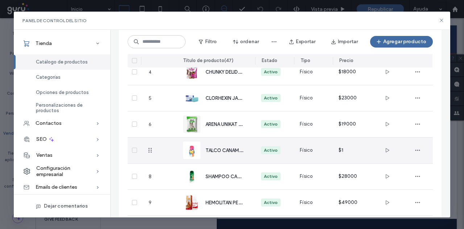
click at [230, 157] on div "TALCO CANAMOR DESODORANTE 100GR" at bounding box center [216, 150] width 66 height 26
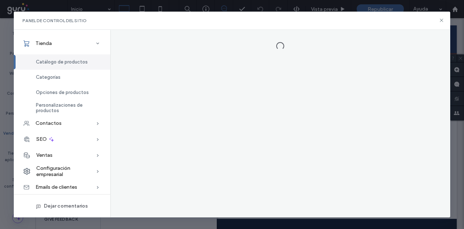
scroll to position [0, 0]
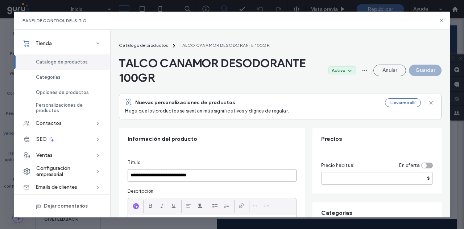
click at [182, 174] on input "**********" at bounding box center [212, 175] width 169 height 13
click at [384, 72] on button "Anular" at bounding box center [389, 71] width 33 height 12
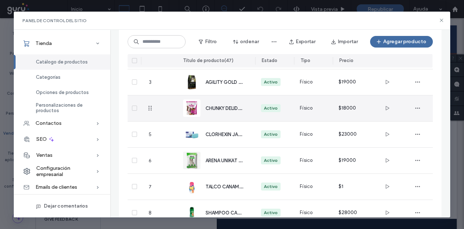
scroll to position [173, 0]
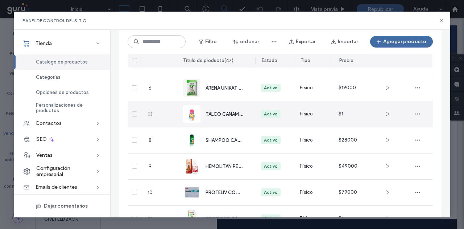
click at [234, 115] on span "TALCO CANAMOR DESODORANTE 100GR" at bounding box center [251, 113] width 92 height 7
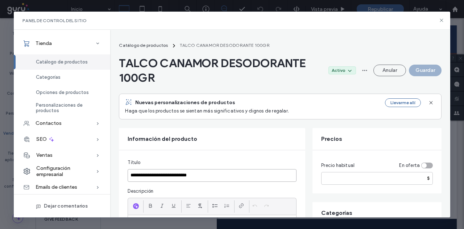
click at [181, 173] on input "**********" at bounding box center [212, 175] width 169 height 13
click at [384, 65] on button "Anular" at bounding box center [389, 71] width 33 height 12
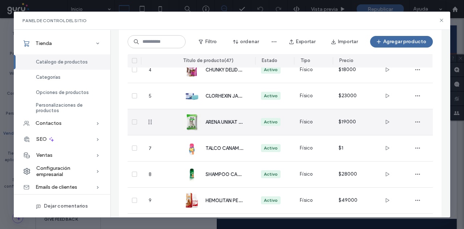
scroll to position [209, 0]
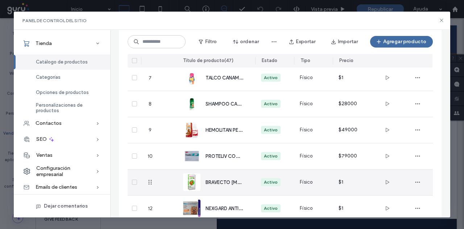
click at [227, 178] on div "BRAVECTO ANTIPARASITARIO PERROS DE 10 A 20 KG TABLETA 500 MG" at bounding box center [216, 182] width 66 height 26
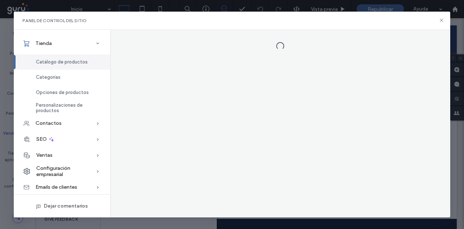
scroll to position [0, 0]
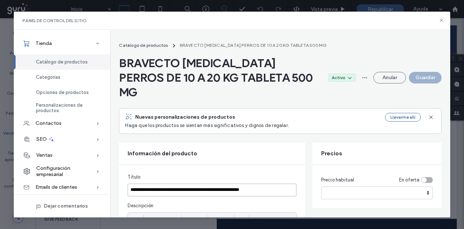
click at [195, 187] on input "**********" at bounding box center [212, 189] width 169 height 13
click at [375, 81] on button "Anular" at bounding box center [389, 78] width 33 height 12
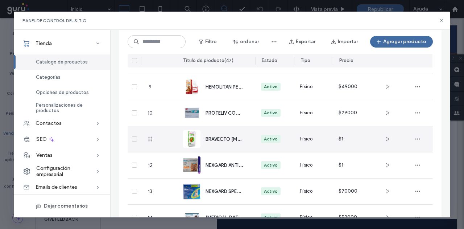
scroll to position [246, 0]
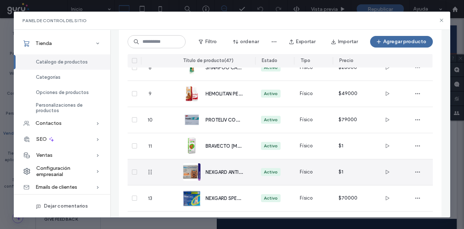
click at [221, 175] on div "NEXGARD ANTIPULGAS PARA PERROS DE 2 A 4 KG" at bounding box center [224, 172] width 38 height 8
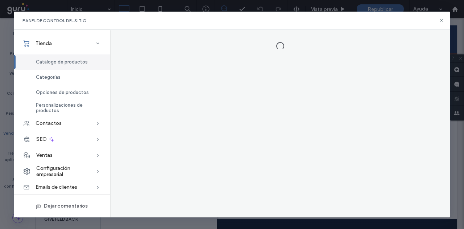
scroll to position [0, 0]
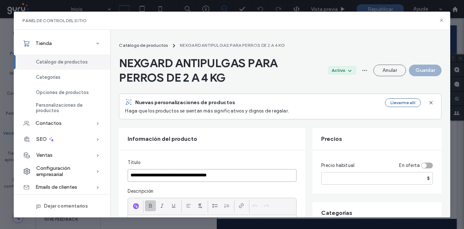
click at [191, 179] on input "**********" at bounding box center [212, 175] width 169 height 13
click at [374, 70] on button "Anular" at bounding box center [389, 71] width 33 height 12
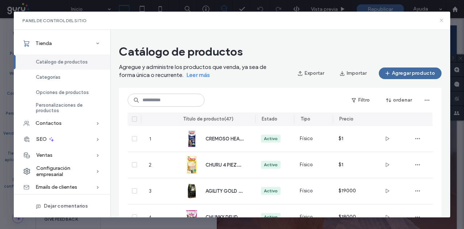
click at [440, 18] on icon at bounding box center [441, 20] width 6 height 6
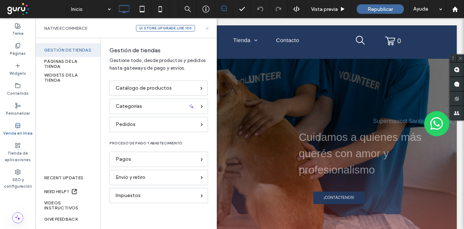
drag, startPoint x: 205, startPoint y: 29, endPoint x: 180, endPoint y: 8, distance: 32.2
click at [205, 29] on icon at bounding box center [206, 28] width 5 height 5
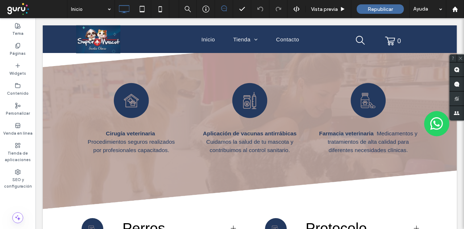
scroll to position [1293, 0]
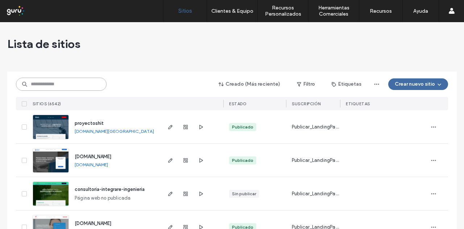
click at [94, 80] on input at bounding box center [61, 84] width 91 height 13
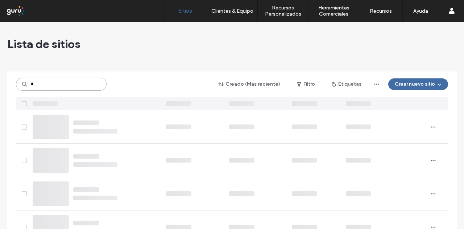
type input "*"
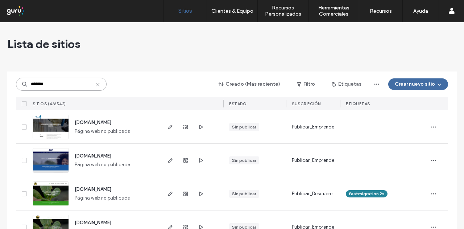
type input "*******"
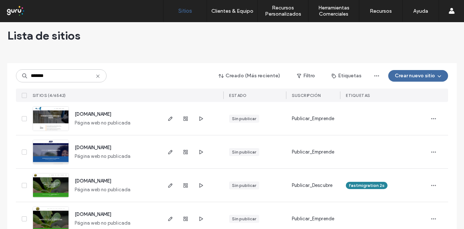
drag, startPoint x: 134, startPoint y: 135, endPoint x: 134, endPoint y: 143, distance: 7.6
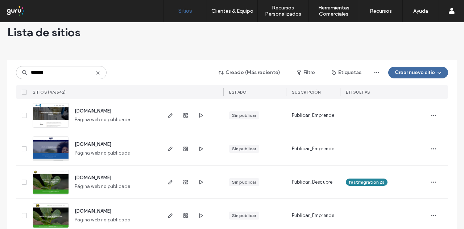
drag, startPoint x: 192, startPoint y: 139, endPoint x: 193, endPoint y: 153, distance: 13.8
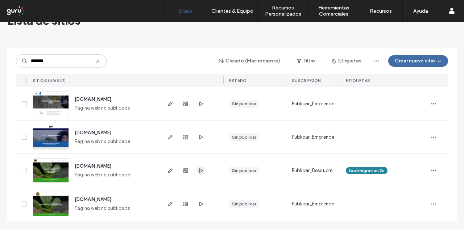
drag, startPoint x: 198, startPoint y: 165, endPoint x: 197, endPoint y: 176, distance: 10.6
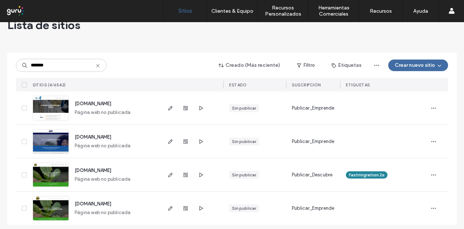
scroll to position [23, 0]
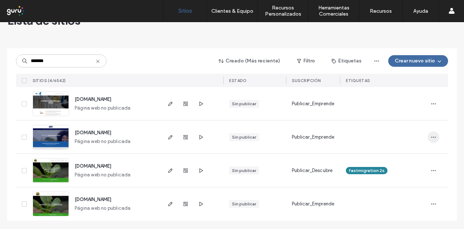
click at [428, 134] on span "button" at bounding box center [434, 137] width 12 height 12
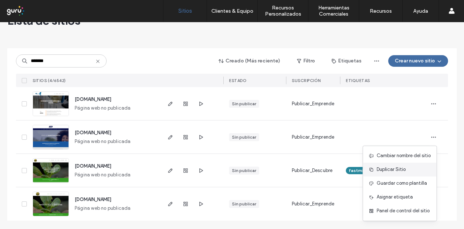
click at [388, 172] on span "Duplicar Sitio" at bounding box center [391, 169] width 29 height 7
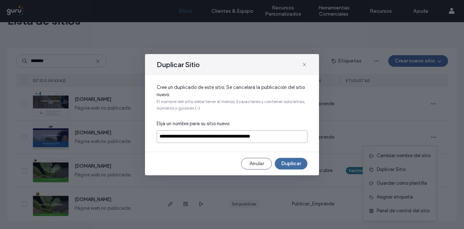
click at [267, 137] on input "**********" at bounding box center [232, 136] width 151 height 13
paste input
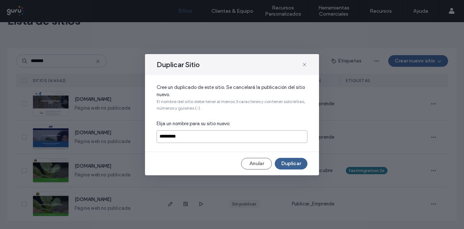
type input "*********"
click at [294, 161] on button "Duplicar" at bounding box center [291, 164] width 33 height 12
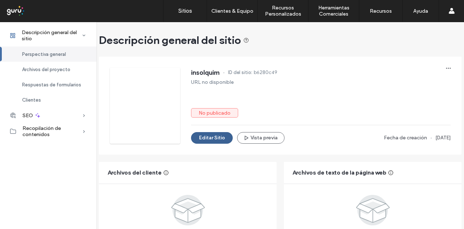
click at [217, 132] on div "insolquim ID del sitio: b6280c49 URL no disponible No publicado Editar Sitio Vi…" at bounding box center [320, 105] width 259 height 76
click at [215, 137] on button "Editar Sitio" at bounding box center [212, 138] width 42 height 12
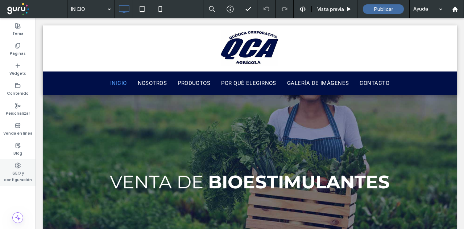
click at [25, 168] on label "SEO y configuración" at bounding box center [18, 175] width 36 height 14
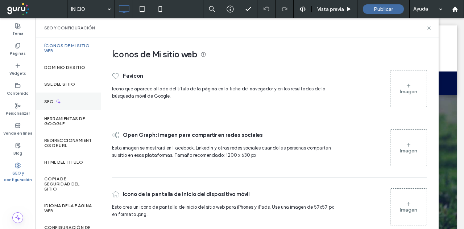
click at [60, 99] on icon at bounding box center [58, 101] width 6 height 6
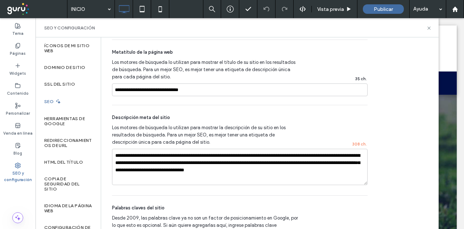
scroll to position [459, 0]
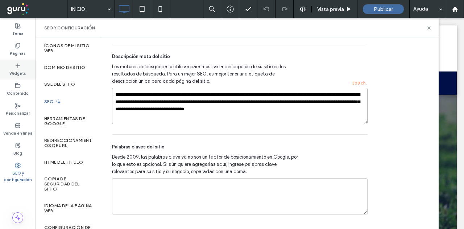
click at [0, 66] on div "Tema Páginas Widgets Contenido Personalizar Venda en línea Blog SEO y configura…" at bounding box center [18, 123] width 36 height 211
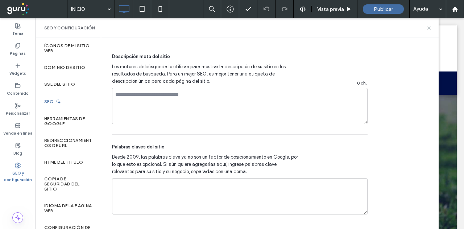
click at [428, 29] on use at bounding box center [428, 27] width 3 height 3
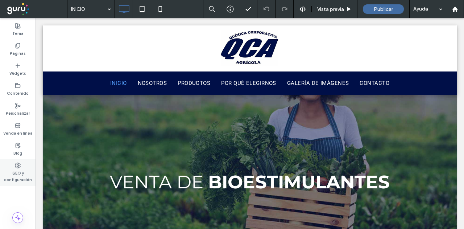
click at [10, 173] on label "SEO y configuración" at bounding box center [18, 175] width 36 height 14
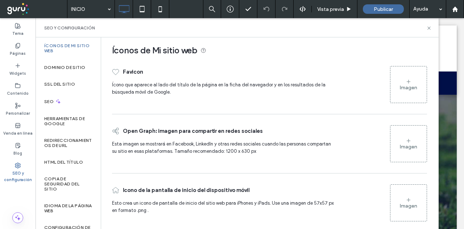
scroll to position [11, 0]
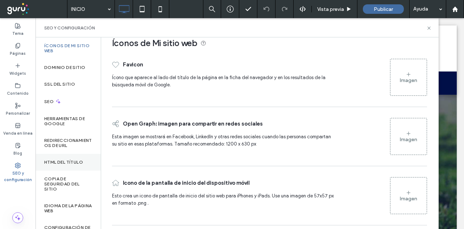
click at [74, 160] on label "HTML del título" at bounding box center [63, 161] width 39 height 5
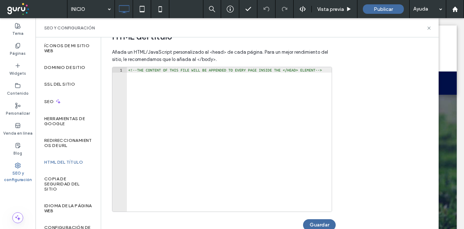
scroll to position [267, 0]
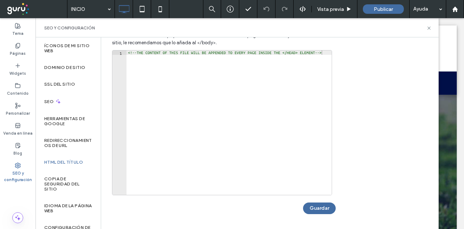
type textarea "**********"
click at [189, 55] on div "<!-- THE CONTENT OF THIS FILE WILL BE APPENDED TO EVERY PAGE INSIDE THE </HEAD>…" at bounding box center [228, 124] width 205 height 148
click at [189, 55] on div "<!-- THE CONTENT OF THIS FILE WILL BE APPENDED TO EVERY PAGE INSIDE THE </HEAD>…" at bounding box center [228, 126] width 205 height 153
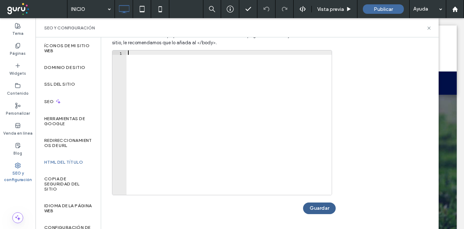
click at [317, 210] on button "Guardar" at bounding box center [319, 208] width 33 height 12
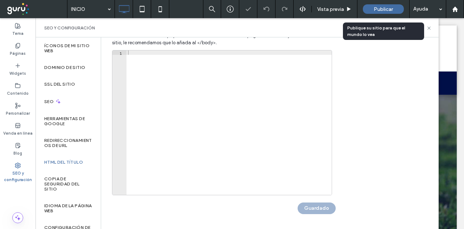
click at [378, 10] on span "Publicar" at bounding box center [383, 9] width 19 height 6
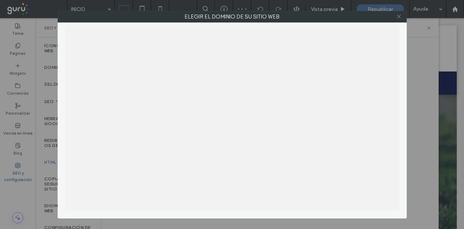
click at [399, 17] on icon at bounding box center [398, 16] width 5 height 5
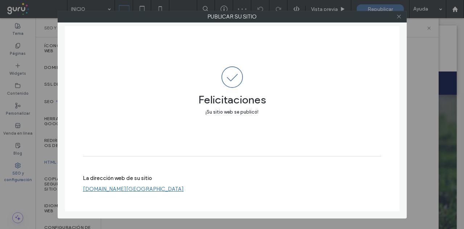
click at [400, 18] on icon at bounding box center [398, 16] width 5 height 5
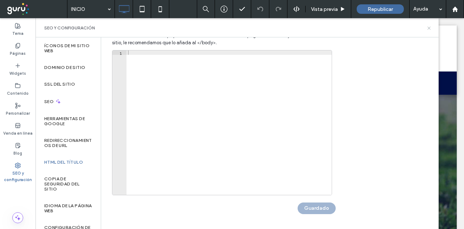
click at [427, 26] on icon at bounding box center [428, 27] width 5 height 5
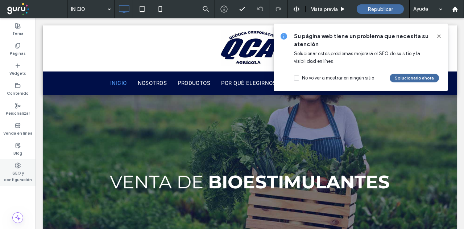
click at [10, 166] on div "SEO y configuración" at bounding box center [18, 172] width 36 height 26
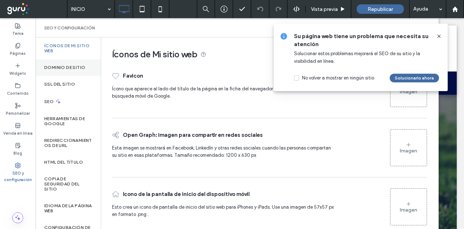
click at [71, 65] on label "Dominio de sitio" at bounding box center [64, 67] width 41 height 5
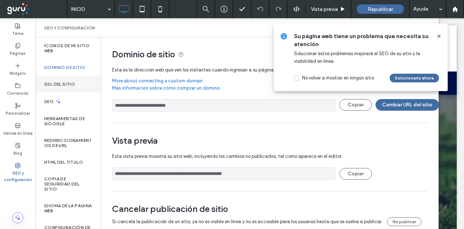
click at [70, 82] on label "SSL del sitio" at bounding box center [59, 84] width 31 height 5
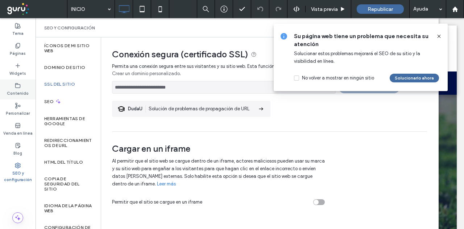
click at [20, 84] on icon at bounding box center [18, 86] width 6 height 6
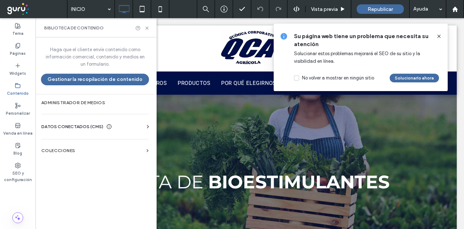
click at [69, 123] on span "DATOS CONECTADOS (CMS)" at bounding box center [72, 126] width 62 height 7
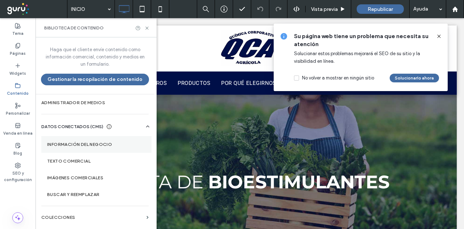
click at [89, 142] on label "Información del negocio" at bounding box center [96, 144] width 99 height 5
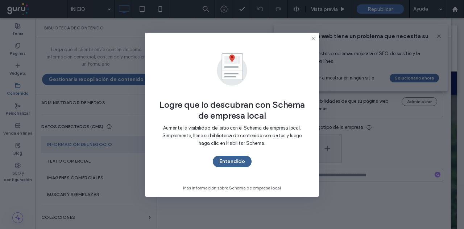
click at [230, 163] on button "Entendido" at bounding box center [232, 161] width 39 height 12
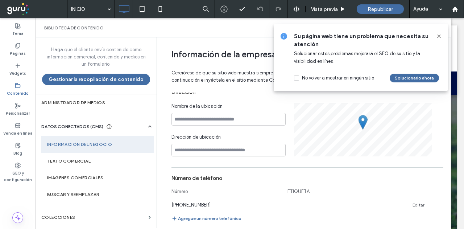
scroll to position [129, 0]
click at [443, 36] on div "Su página web tiene un problema que necesita su atención Solucionar estos probl…" at bounding box center [361, 57] width 174 height 67
click at [440, 35] on use at bounding box center [438, 35] width 3 height 3
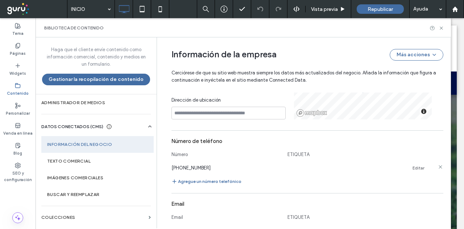
click at [437, 165] on icon at bounding box center [440, 167] width 6 height 6
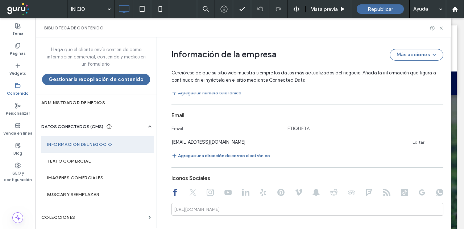
scroll to position [0, 0]
click at [438, 141] on use at bounding box center [439, 140] width 3 height 3
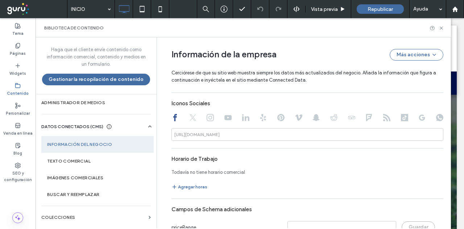
scroll to position [331, 0]
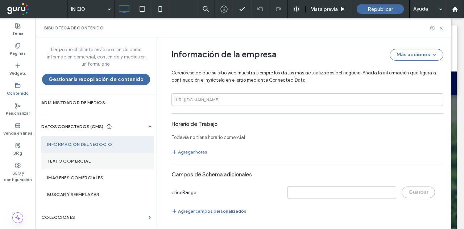
click at [104, 161] on label "Texto comercial" at bounding box center [97, 160] width 101 height 5
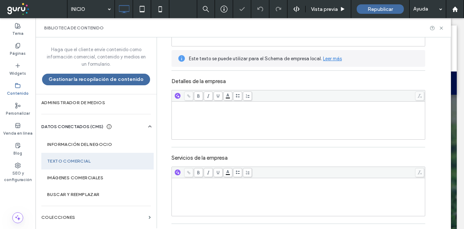
scroll to position [147, 0]
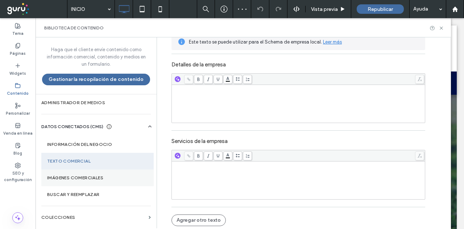
click at [113, 180] on section "Imágenes comerciales" at bounding box center [97, 177] width 112 height 17
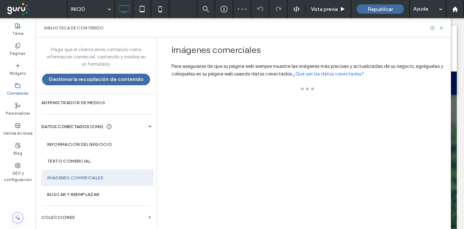
scroll to position [0, 0]
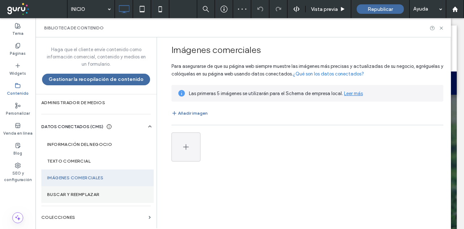
click at [104, 190] on section "Buscar y reemplazar" at bounding box center [97, 194] width 112 height 17
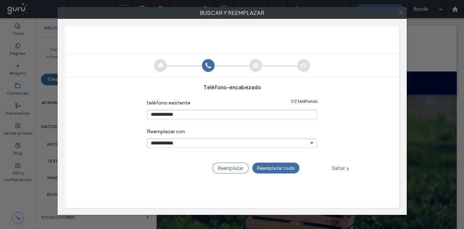
click at [403, 12] on icon at bounding box center [401, 12] width 11 height 11
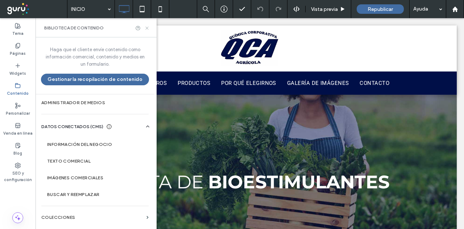
click at [149, 26] on icon at bounding box center [146, 27] width 5 height 5
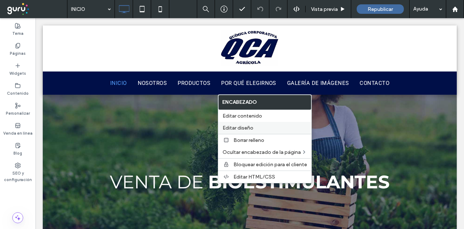
click at [241, 126] on span "Editar diseño" at bounding box center [238, 128] width 31 height 6
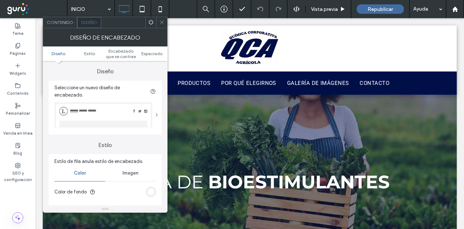
click at [157, 113] on span at bounding box center [156, 115] width 3 height 4
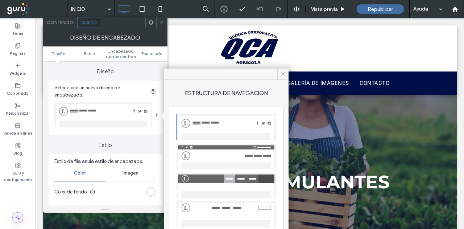
click at [139, 138] on label "Estilo" at bounding box center [105, 141] width 113 height 14
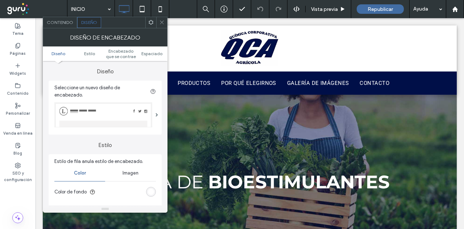
click at [161, 18] on span at bounding box center [161, 22] width 5 height 11
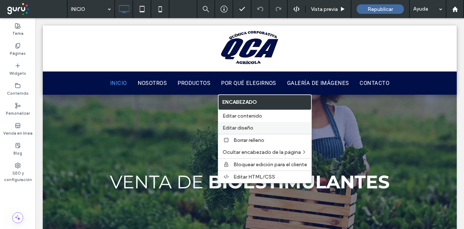
click at [232, 128] on span "Editar diseño" at bounding box center [238, 128] width 31 height 6
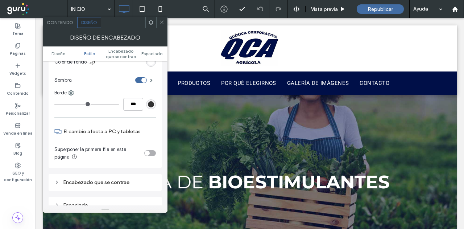
scroll to position [145, 0]
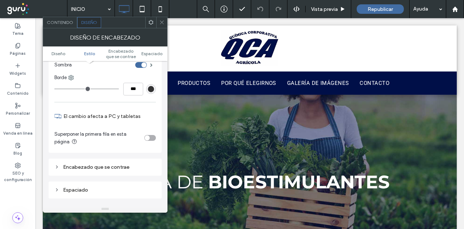
drag, startPoint x: 105, startPoint y: 164, endPoint x: 122, endPoint y: 164, distance: 17.4
click at [105, 165] on div "Encabezado que se contrae" at bounding box center [104, 167] width 101 height 6
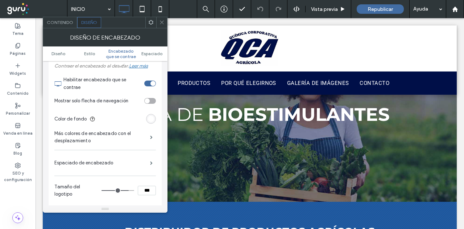
scroll to position [69, 0]
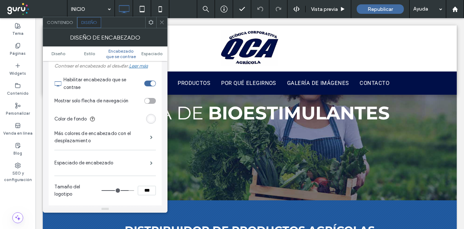
drag, startPoint x: 141, startPoint y: 187, endPoint x: 146, endPoint y: 188, distance: 5.4
click at [146, 188] on input "***" at bounding box center [147, 190] width 18 height 9
type input "***"
type input "**"
click at [162, 27] on span at bounding box center [161, 22] width 5 height 11
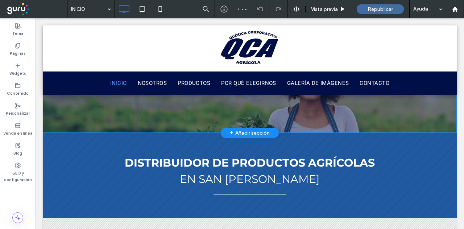
scroll to position [0, 0]
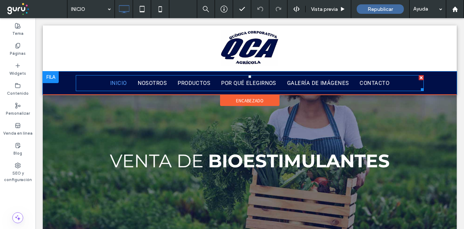
click at [116, 89] on nav "INICIO NOSOTROS PRODUCTOS POR QUÉ ELEGIRNOS GALERÍA DE IMÁGENES CONTACTO" at bounding box center [250, 83] width 348 height 16
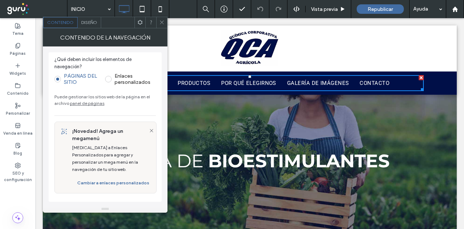
click at [91, 104] on link "panel de páginas" at bounding box center [87, 102] width 34 height 5
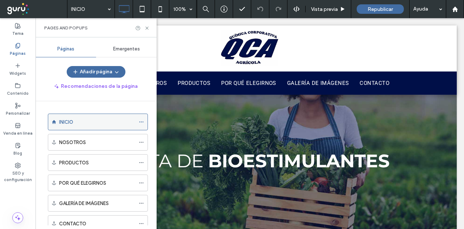
drag, startPoint x: 143, startPoint y: 120, endPoint x: 145, endPoint y: 126, distance: 5.9
click at [142, 121] on icon at bounding box center [141, 121] width 5 height 5
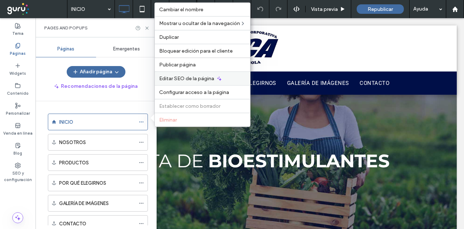
click at [185, 79] on span "Editar SEO de la página" at bounding box center [186, 78] width 55 height 6
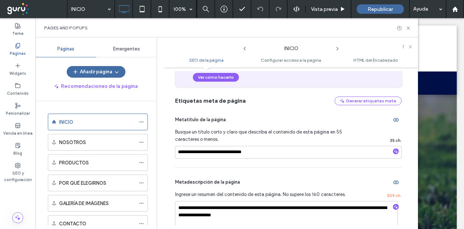
scroll to position [72, 0]
drag, startPoint x: 263, startPoint y: 147, endPoint x: 80, endPoint y: 153, distance: 182.7
click at [80, 153] on div "**********" at bounding box center [227, 132] width 382 height 191
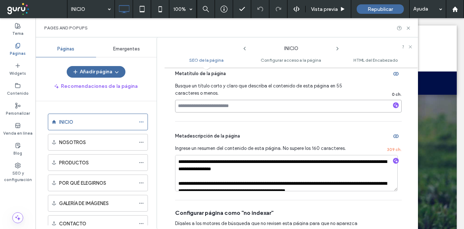
scroll to position [145, 0]
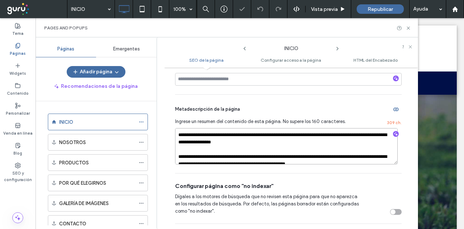
click at [282, 148] on textarea "**********" at bounding box center [286, 146] width 223 height 36
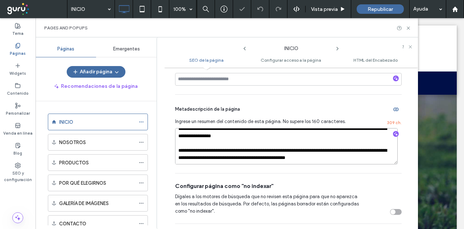
drag, startPoint x: 212, startPoint y: 153, endPoint x: 447, endPoint y: 204, distance: 240.1
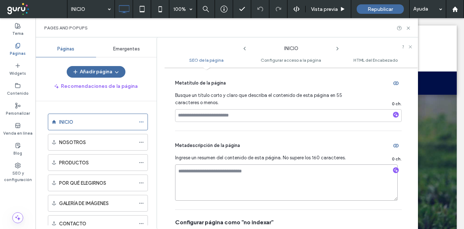
scroll to position [109, 0]
click at [393, 117] on icon "button" at bounding box center [395, 114] width 5 height 5
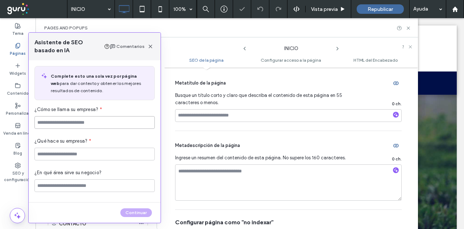
click at [108, 128] on input at bounding box center [94, 122] width 120 height 13
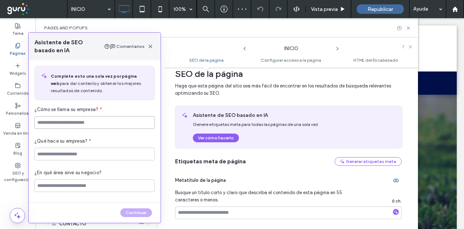
scroll to position [0, 0]
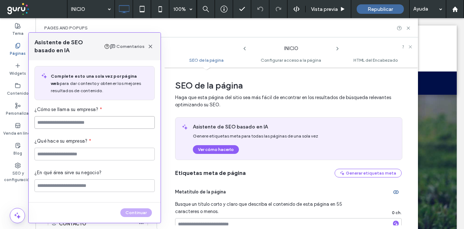
click at [124, 125] on input at bounding box center [94, 122] width 120 height 13
paste input "**********"
type input "**********"
click at [114, 150] on input at bounding box center [94, 153] width 120 height 13
click at [104, 157] on input at bounding box center [94, 153] width 120 height 13
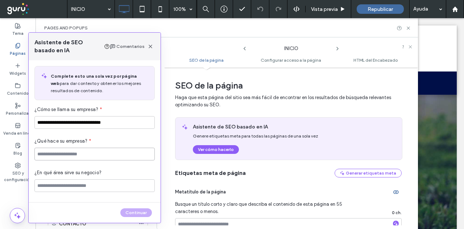
paste input "**********"
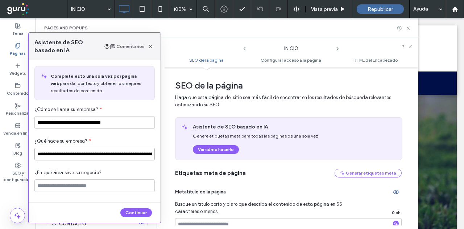
scroll to position [0, 33]
type input "**********"
click at [46, 190] on input at bounding box center [94, 185] width 120 height 13
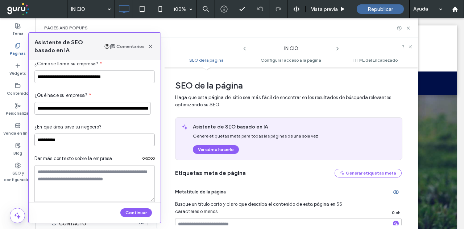
scroll to position [72, 0]
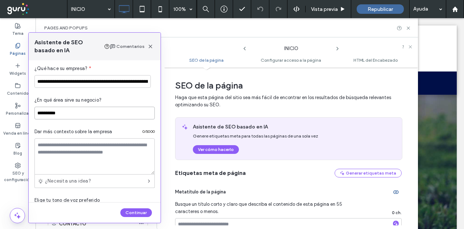
type input "**********"
click at [87, 171] on textarea at bounding box center [94, 156] width 120 height 36
paste textarea "**********"
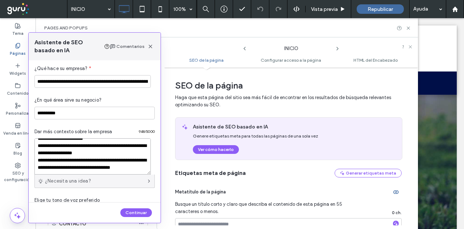
scroll to position [180, 0]
type textarea "**********"
click at [143, 211] on button "Continuar" at bounding box center [136, 212] width 32 height 9
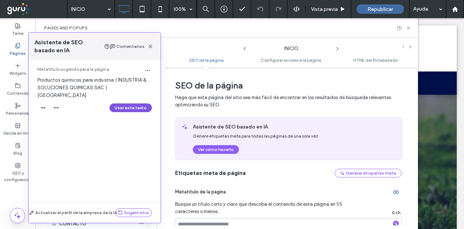
click at [139, 103] on button "Usar este texto" at bounding box center [130, 107] width 42 height 9
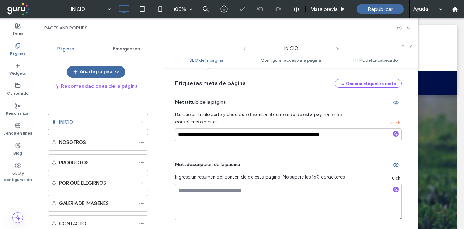
scroll to position [145, 0]
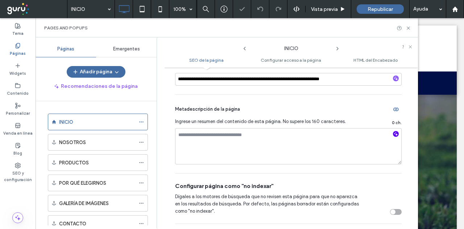
click at [394, 133] on span "button" at bounding box center [396, 134] width 6 height 6
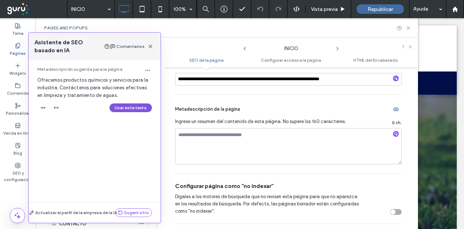
click at [128, 108] on button "Usar este texto" at bounding box center [130, 107] width 42 height 9
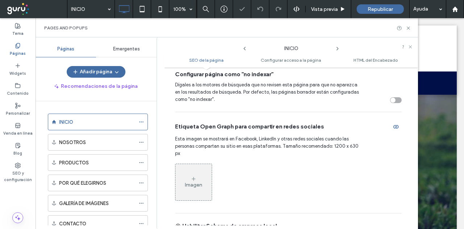
scroll to position [326, 0]
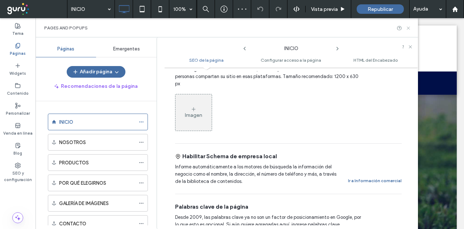
click at [408, 28] on icon at bounding box center [408, 27] width 5 height 5
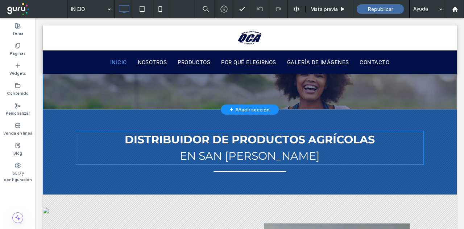
scroll to position [36, 0]
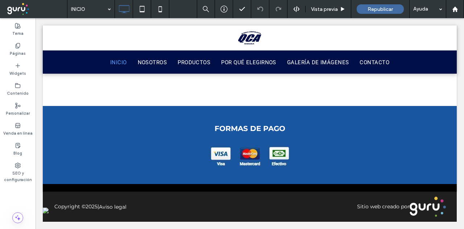
drag, startPoint x: 179, startPoint y: 116, endPoint x: 181, endPoint y: 205, distance: 89.2
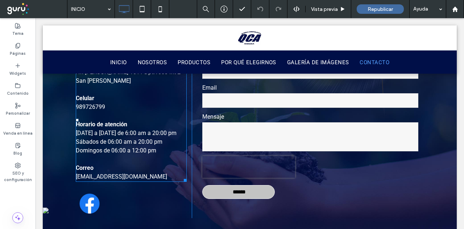
scroll to position [1321, 0]
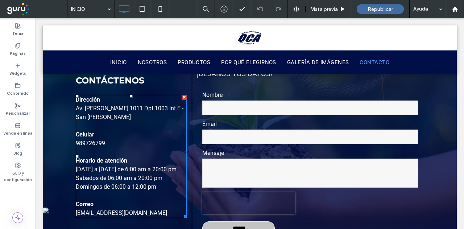
click at [117, 118] on span "Av. Alberto Aberd 1011 Dpt.1003 Int E - San Martín de Porres" at bounding box center [130, 113] width 108 height 16
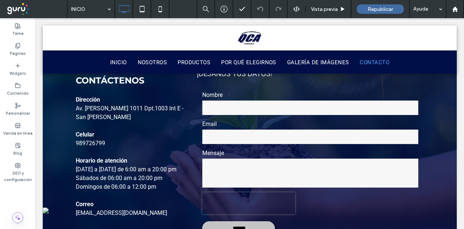
click at [117, 118] on span "Av. Alberto Aberd 1011 Dpt.1003 Int E - San Martín de Porres" at bounding box center [130, 113] width 108 height 16
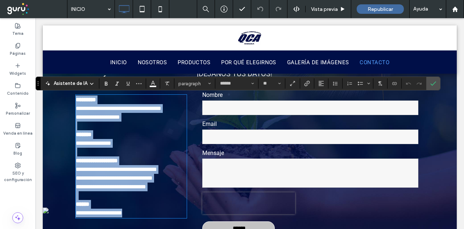
click at [117, 113] on p "**********" at bounding box center [131, 108] width 111 height 26
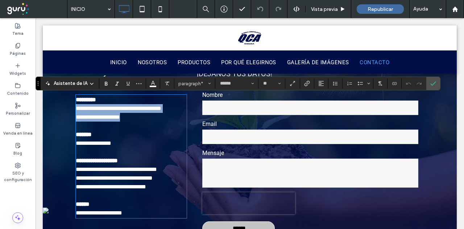
drag, startPoint x: 133, startPoint y: 120, endPoint x: 71, endPoint y: 108, distance: 62.7
click at [71, 108] on div "**********" at bounding box center [250, 158] width 414 height 243
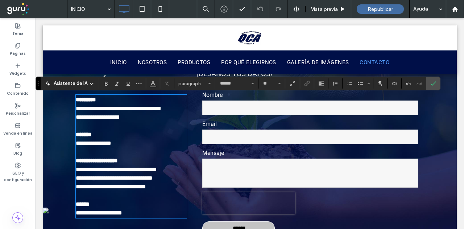
scroll to position [0, 0]
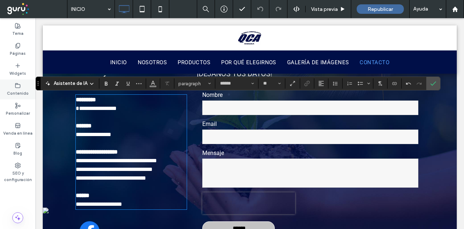
click at [21, 87] on div "Contenido" at bounding box center [18, 89] width 36 height 20
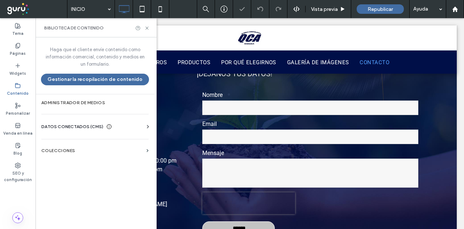
click at [74, 128] on span "DATOS CONECTADOS (CMS)" at bounding box center [72, 126] width 62 height 7
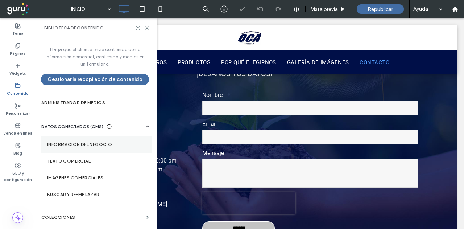
click at [76, 149] on section "Información del negocio" at bounding box center [96, 144] width 110 height 17
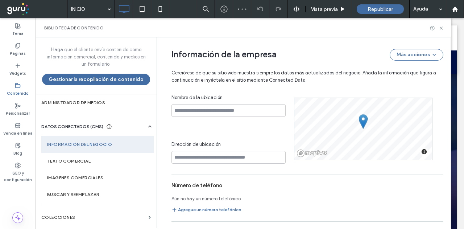
scroll to position [173, 0]
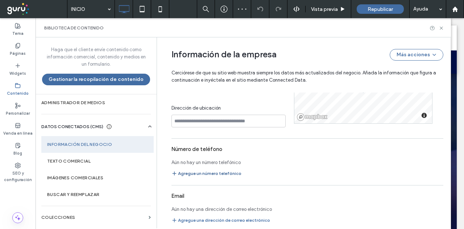
click at [191, 170] on button "Agregue un número telefónico" at bounding box center [206, 173] width 70 height 9
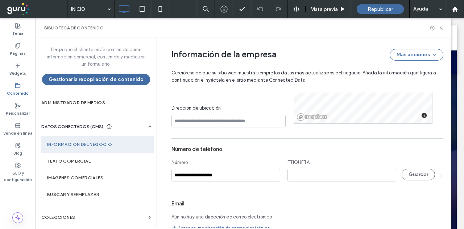
click at [171, 177] on input "**********" at bounding box center [225, 175] width 109 height 13
drag, startPoint x: 222, startPoint y: 174, endPoint x: 200, endPoint y: 175, distance: 21.5
click at [200, 175] on input "**********" at bounding box center [225, 175] width 109 height 13
type input "**********"
click at [301, 172] on input at bounding box center [341, 175] width 109 height 13
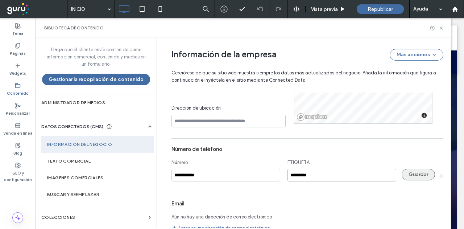
type input "*********"
click at [410, 173] on button "Guardar" at bounding box center [418, 175] width 33 height 12
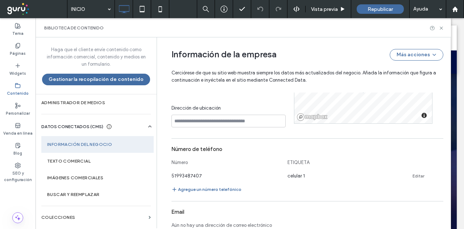
click at [212, 195] on div "Dirección Nombre de la ubicación Dirección de ubicación © Mapbox © OpenStreetMa…" at bounding box center [307, 224] width 272 height 369
click at [210, 190] on button "Agregue un número telefónico" at bounding box center [206, 189] width 70 height 9
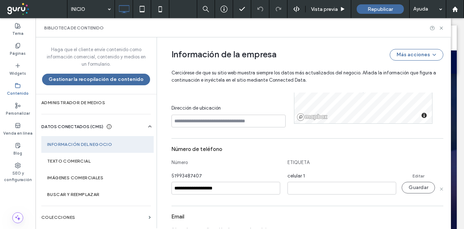
drag, startPoint x: 199, startPoint y: 188, endPoint x: 151, endPoint y: 188, distance: 47.8
click at [151, 188] on div "**********" at bounding box center [243, 132] width 415 height 191
type input "**********"
click at [322, 190] on input at bounding box center [341, 188] width 109 height 13
type input "*********"
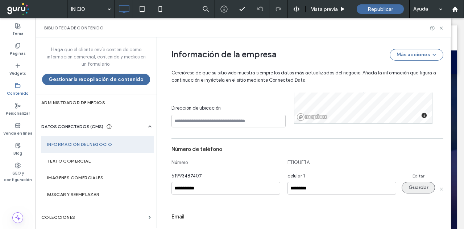
click at [402, 184] on button "Guardar" at bounding box center [418, 188] width 33 height 12
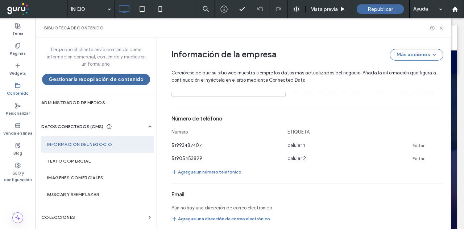
scroll to position [246, 0]
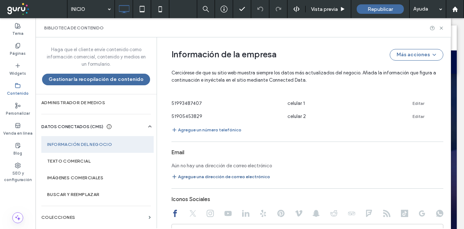
click at [208, 174] on button "Agregue una dirección de correo electrónico" at bounding box center [220, 176] width 99 height 9
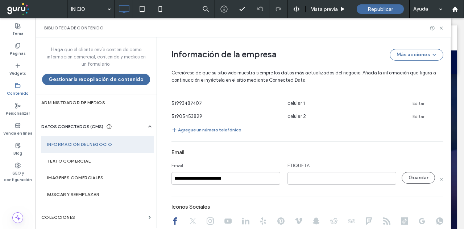
type input "**********"
click at [321, 183] on input at bounding box center [341, 178] width 109 height 13
type input "****"
click at [416, 179] on button "Guardar" at bounding box center [418, 178] width 33 height 12
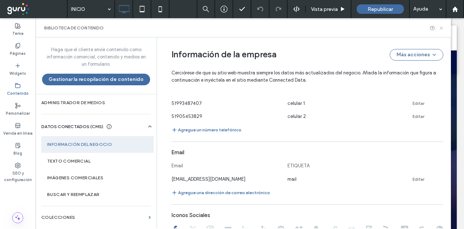
click at [440, 27] on use at bounding box center [441, 27] width 3 height 3
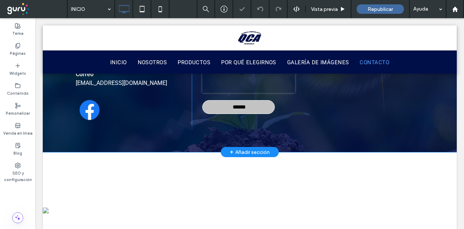
scroll to position [1465, 0]
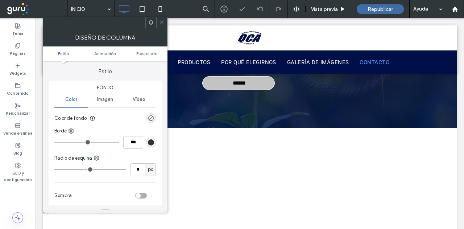
click at [161, 20] on icon at bounding box center [161, 22] width 5 height 5
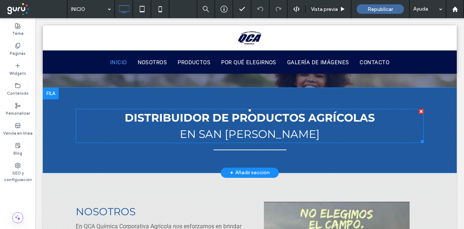
click at [230, 130] on span "EN SAN [PERSON_NAME]" at bounding box center [250, 133] width 140 height 13
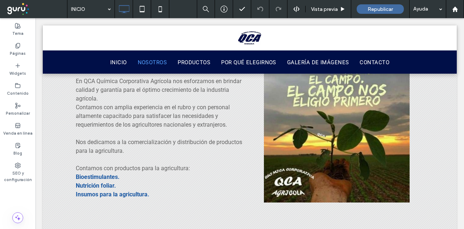
scroll to position [181, 0]
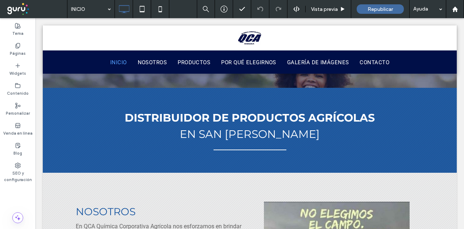
click at [286, 131] on span "EN SAN [PERSON_NAME]" at bounding box center [250, 133] width 140 height 13
click at [287, 118] on span "DISTRIBUIDOR DE PRODUCTOS AGRÍCOLAS" at bounding box center [250, 117] width 250 height 13
